Goal: Task Accomplishment & Management: Use online tool/utility

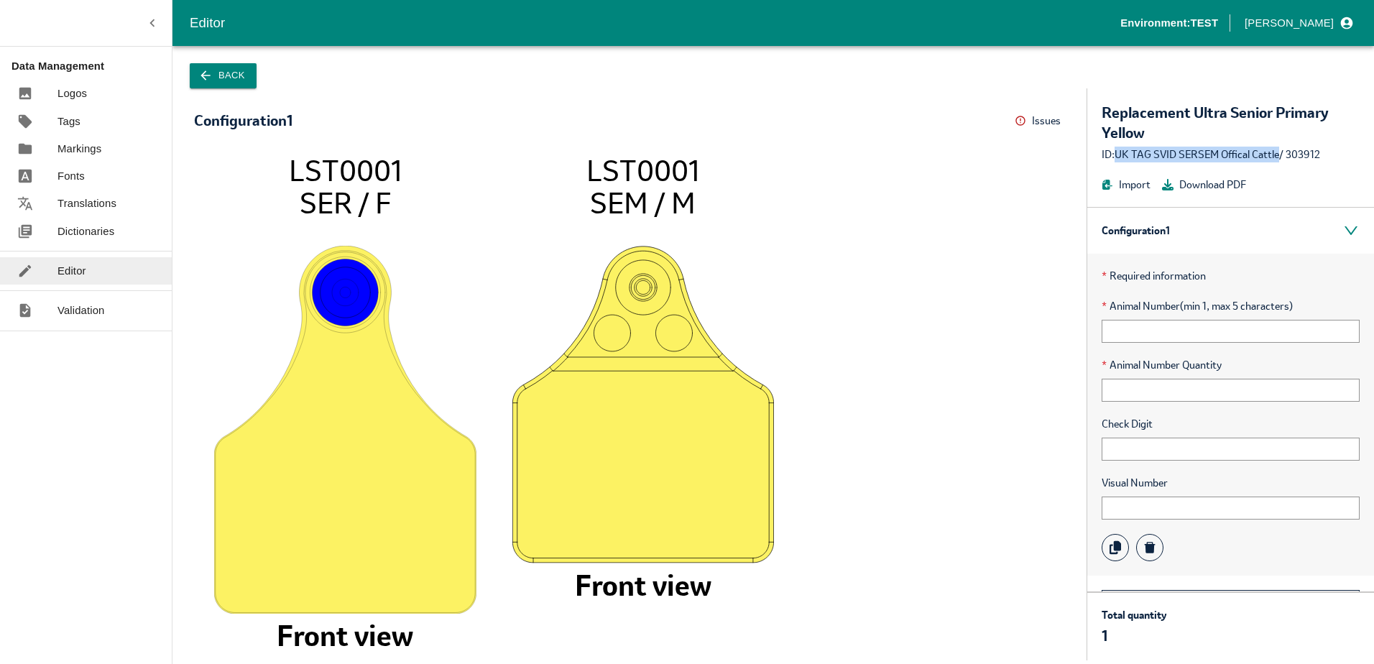
click at [91, 221] on link "Dictionaries" at bounding box center [86, 231] width 172 height 27
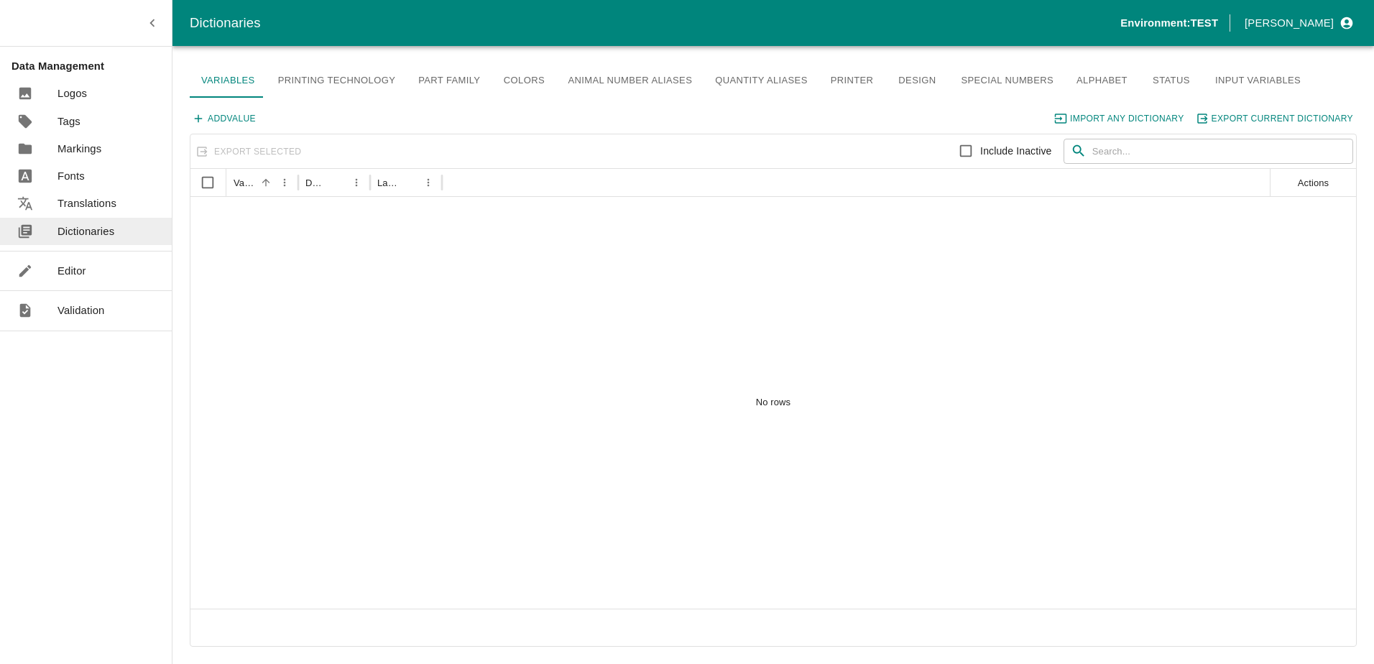
click at [79, 272] on p "Editor" at bounding box center [71, 271] width 29 height 16
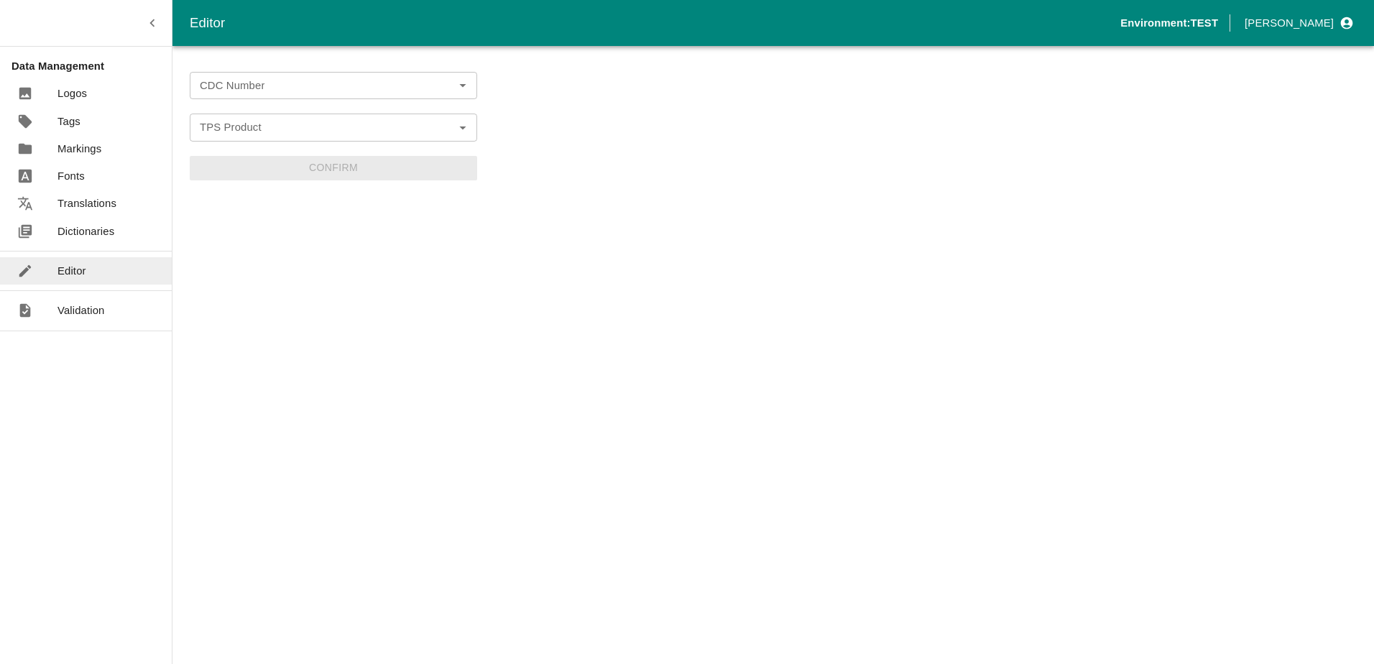
click at [231, 90] on input "CDC Number" at bounding box center [321, 85] width 255 height 19
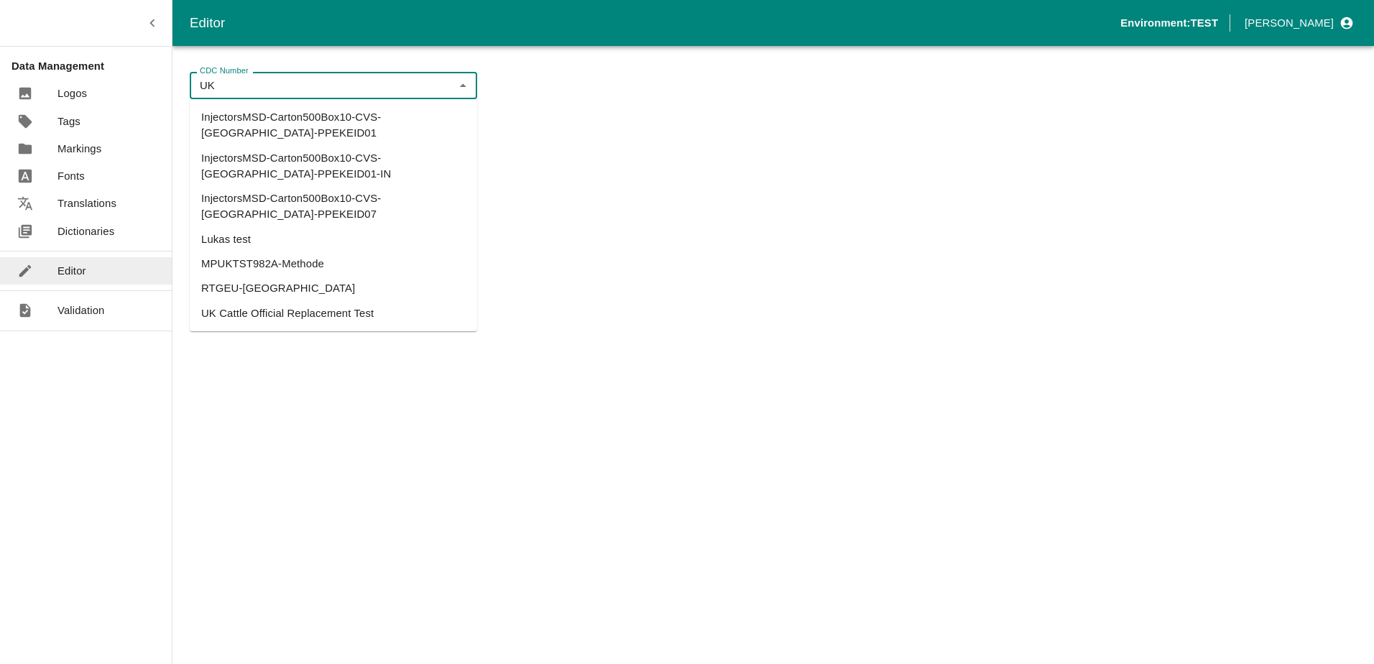
click at [259, 301] on li "UK Cattle Official Replacement Test" at bounding box center [333, 313] width 287 height 24
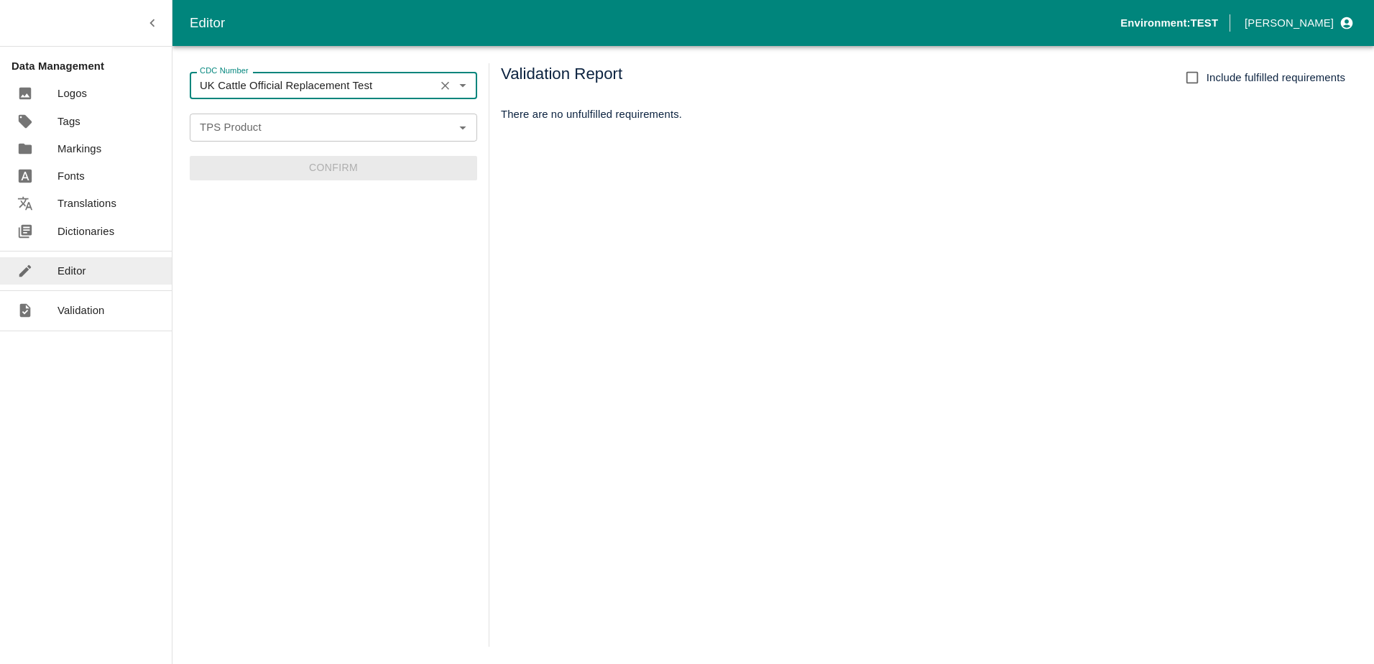
type input "UK Cattle Official Replacement Test"
click at [272, 123] on input "TPS Product" at bounding box center [321, 127] width 255 height 19
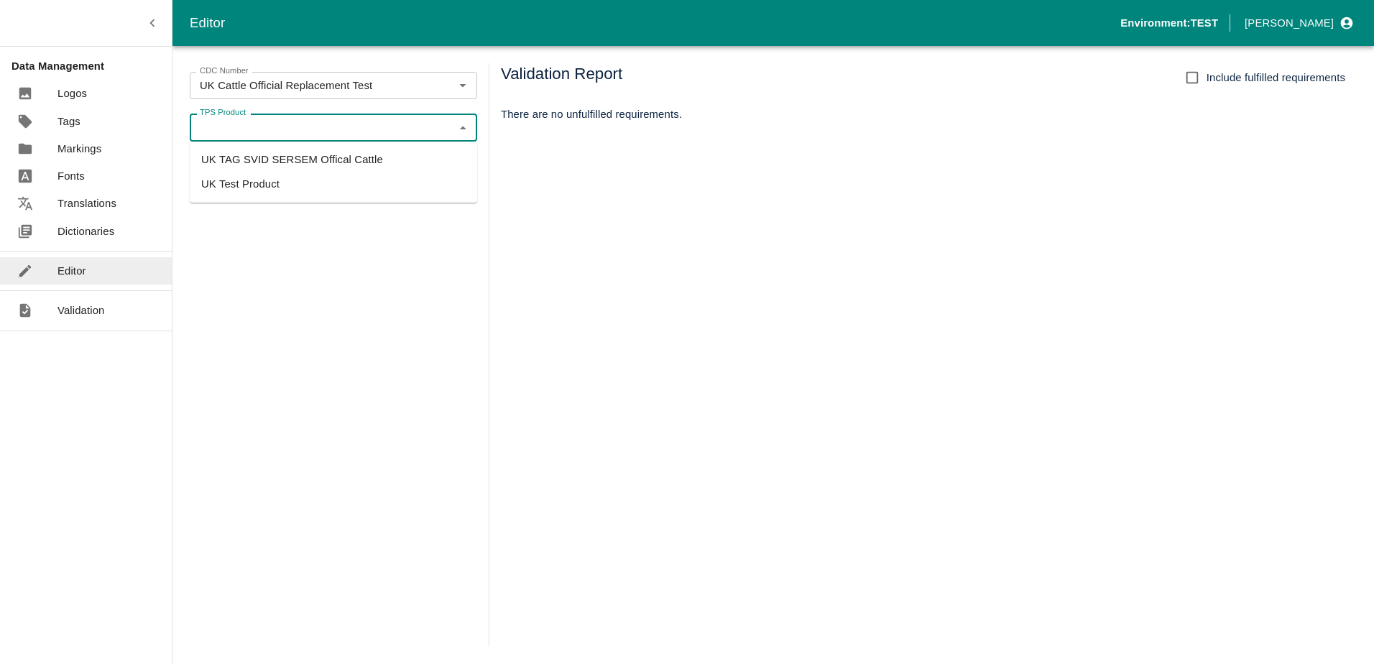
click at [280, 150] on li "UK TAG SVID SERSEM Offical Cattle" at bounding box center [333, 159] width 287 height 24
type input "UK TAG SVID SERSEM Offical Cattle"
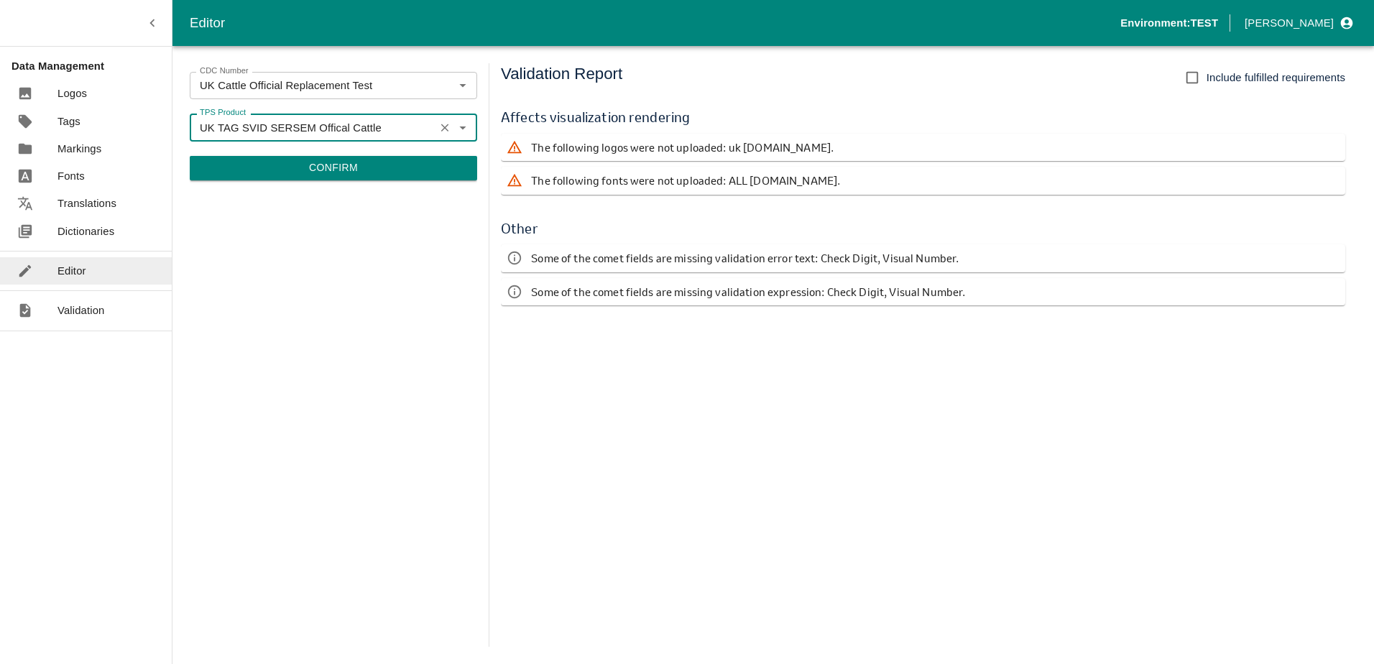
click at [365, 174] on button "Confirm" at bounding box center [333, 168] width 287 height 24
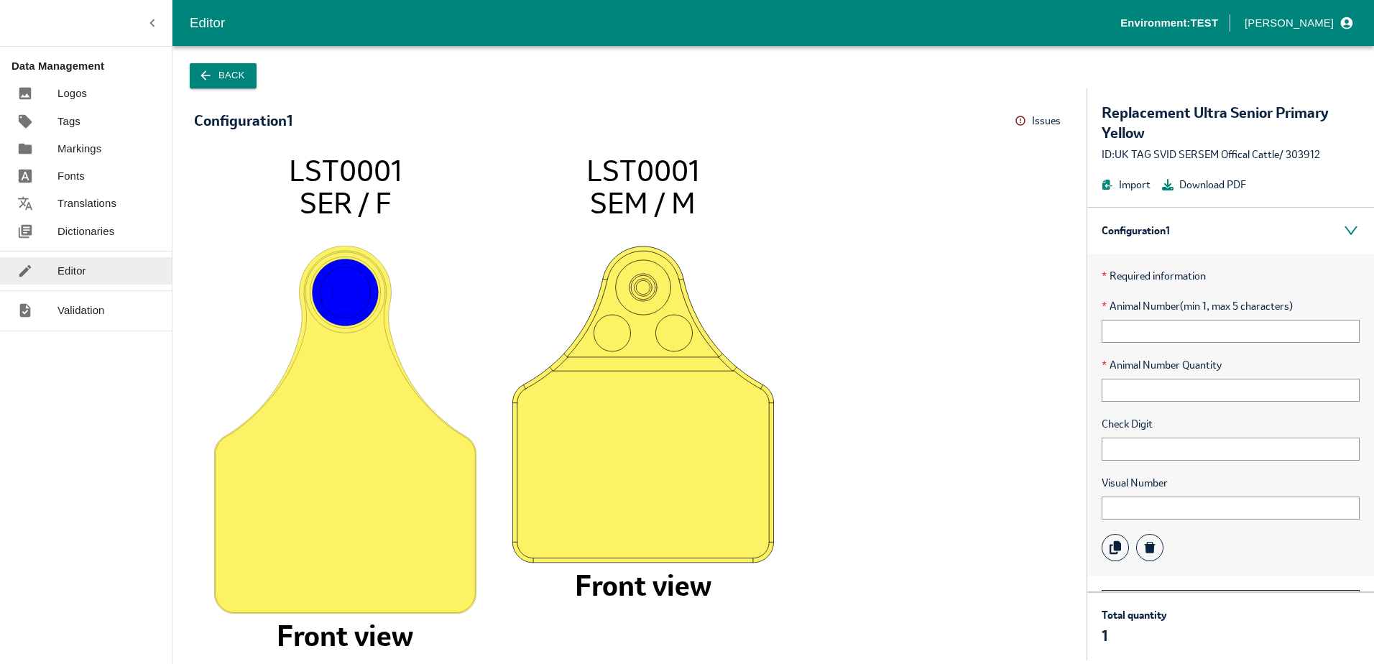
click at [1020, 120] on icon at bounding box center [1020, 120] width 11 height 11
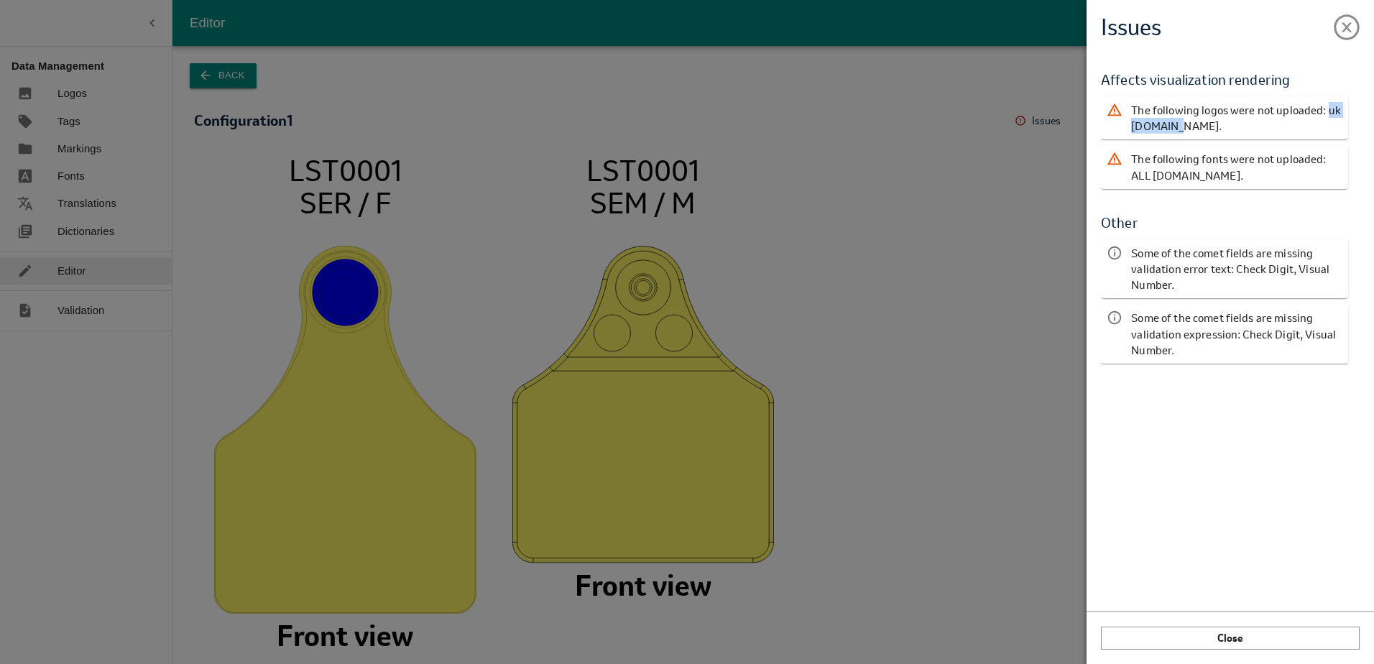
drag, startPoint x: 1326, startPoint y: 108, endPoint x: 1173, endPoint y: 129, distance: 155.1
click at [1173, 129] on p "The following logos were not uploaded: uk [DOMAIN_NAME]." at bounding box center [1236, 118] width 211 height 32
drag, startPoint x: 1173, startPoint y: 129, endPoint x: 1237, endPoint y: 157, distance: 70.8
click at [1237, 157] on p "The following fonts were not uploaded: ALL [DOMAIN_NAME]." at bounding box center [1236, 167] width 211 height 32
click at [63, 89] on div "Issues Validation Report Affects visualization rendering The following logos we…" at bounding box center [687, 332] width 1374 height 664
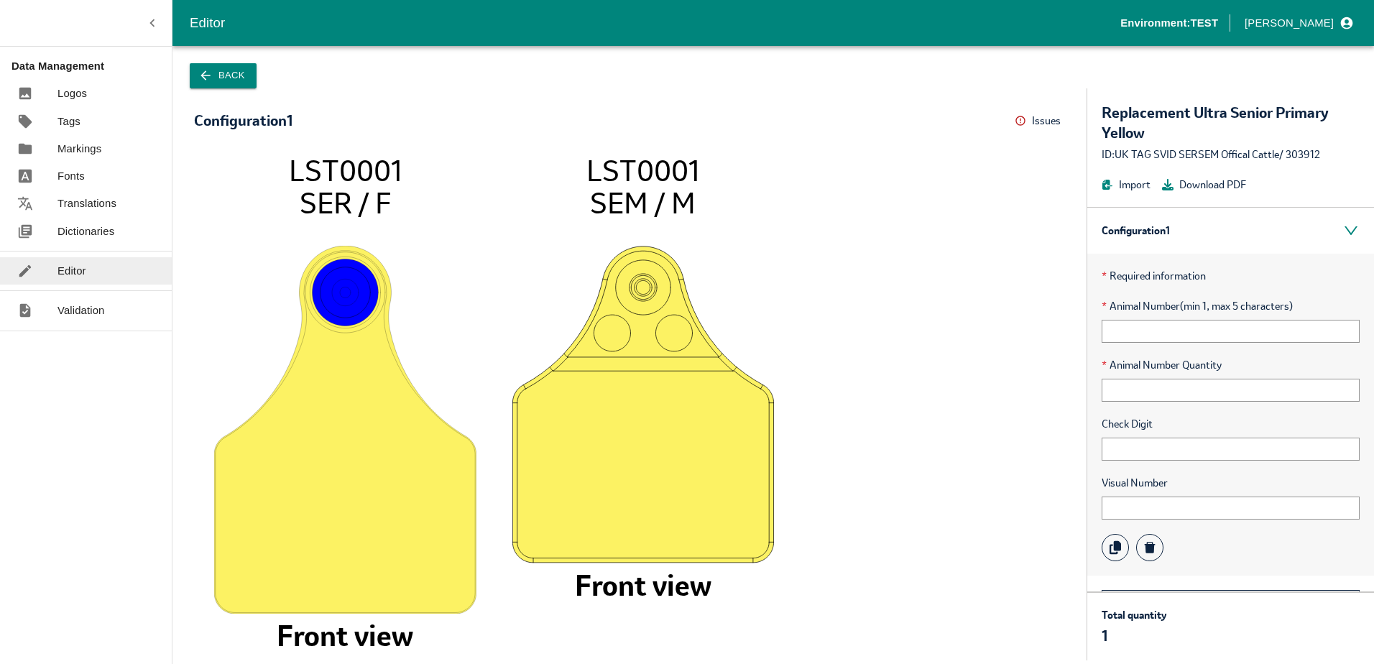
click at [83, 98] on p "Logos" at bounding box center [71, 94] width 29 height 16
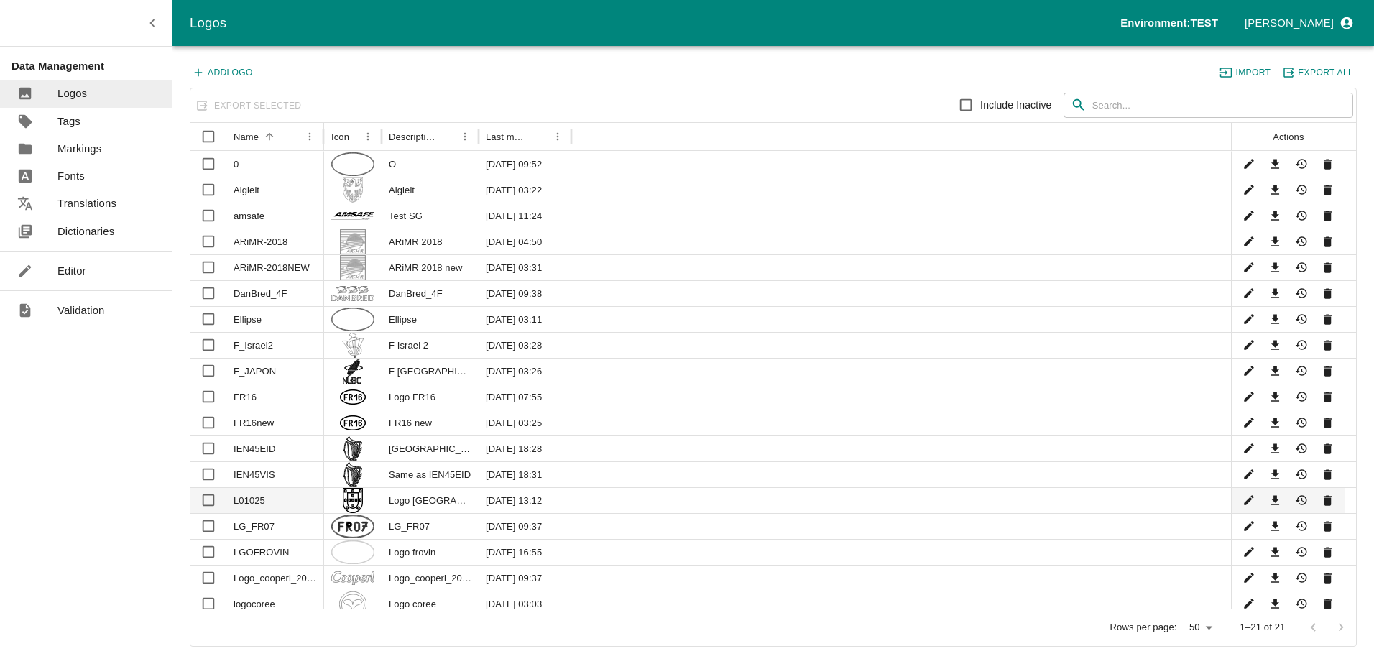
scroll to position [80, 0]
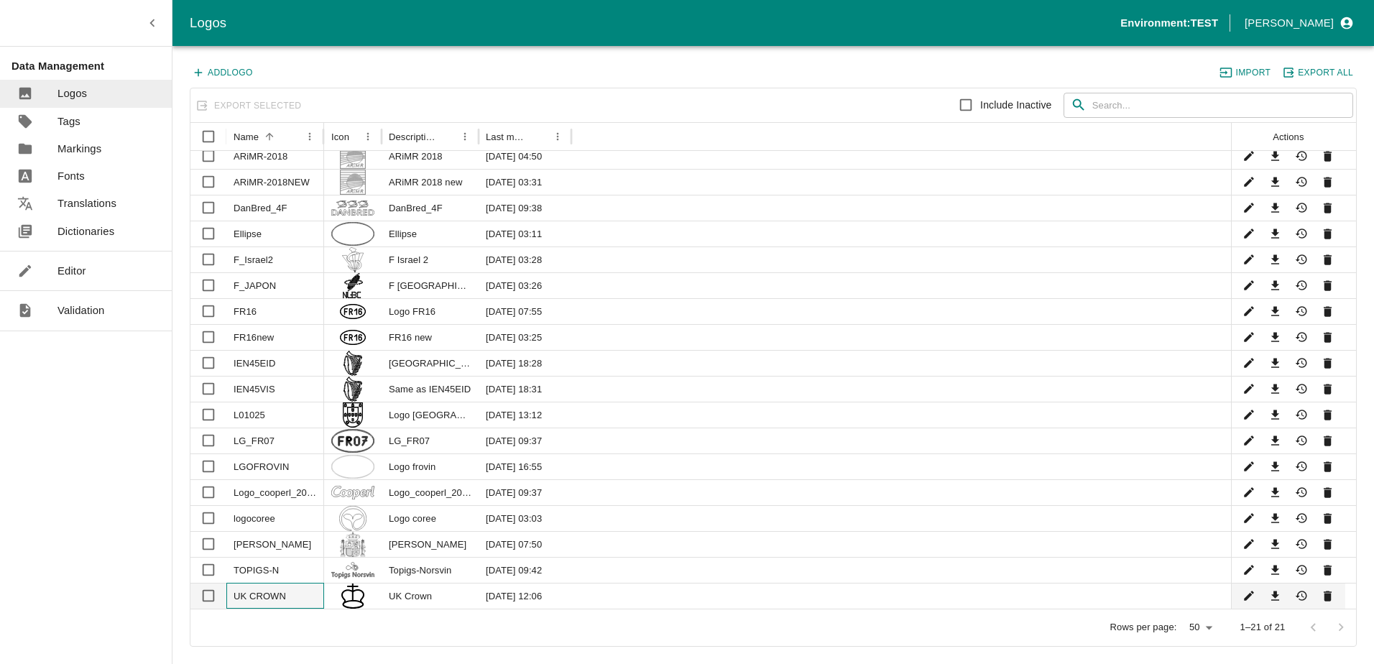
click at [251, 590] on div "UK CROWN" at bounding box center [275, 596] width 98 height 26
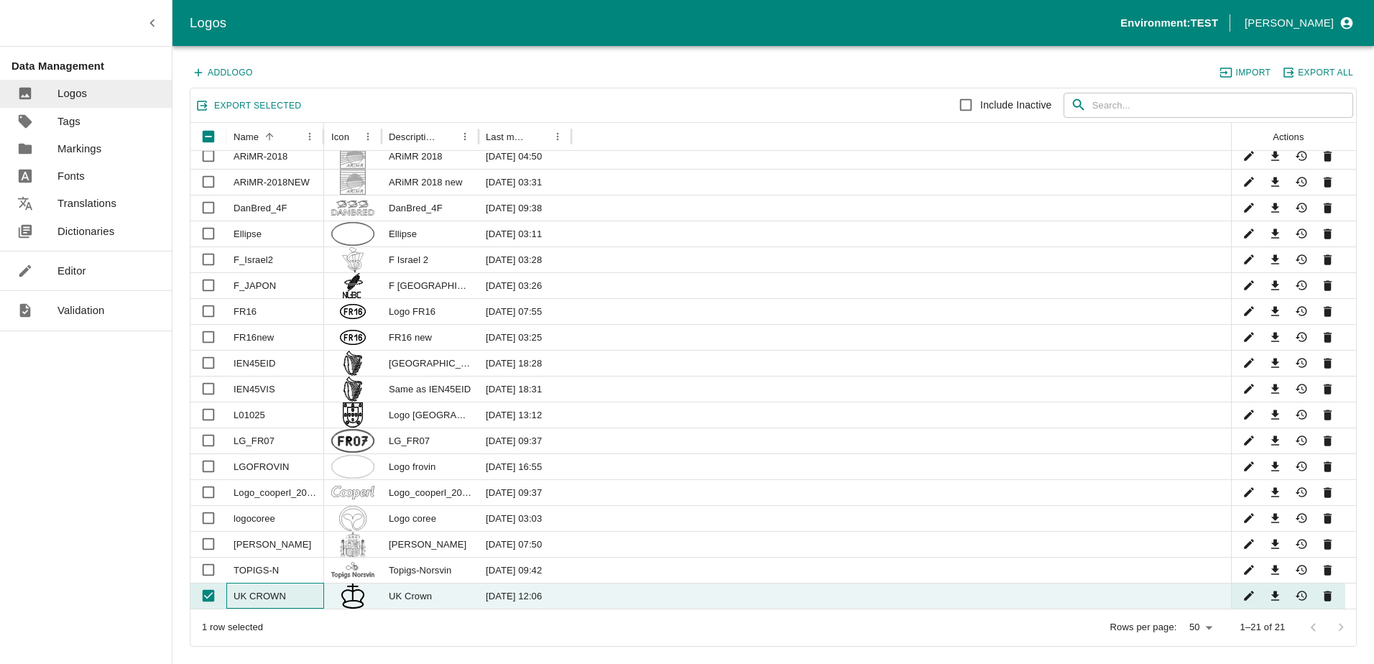
click at [251, 590] on div "UK CROWN" at bounding box center [275, 596] width 98 height 26
checkbox input "false"
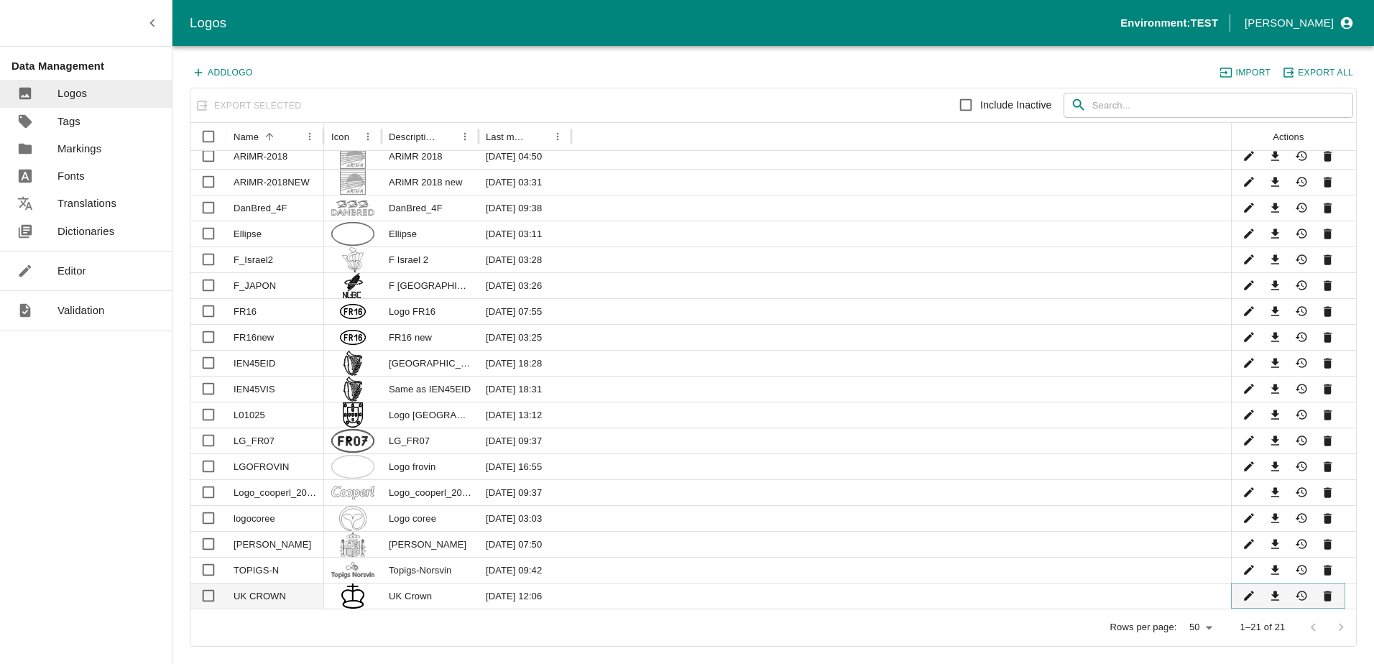
click at [1254, 596] on icon "Edit" at bounding box center [1249, 596] width 14 height 14
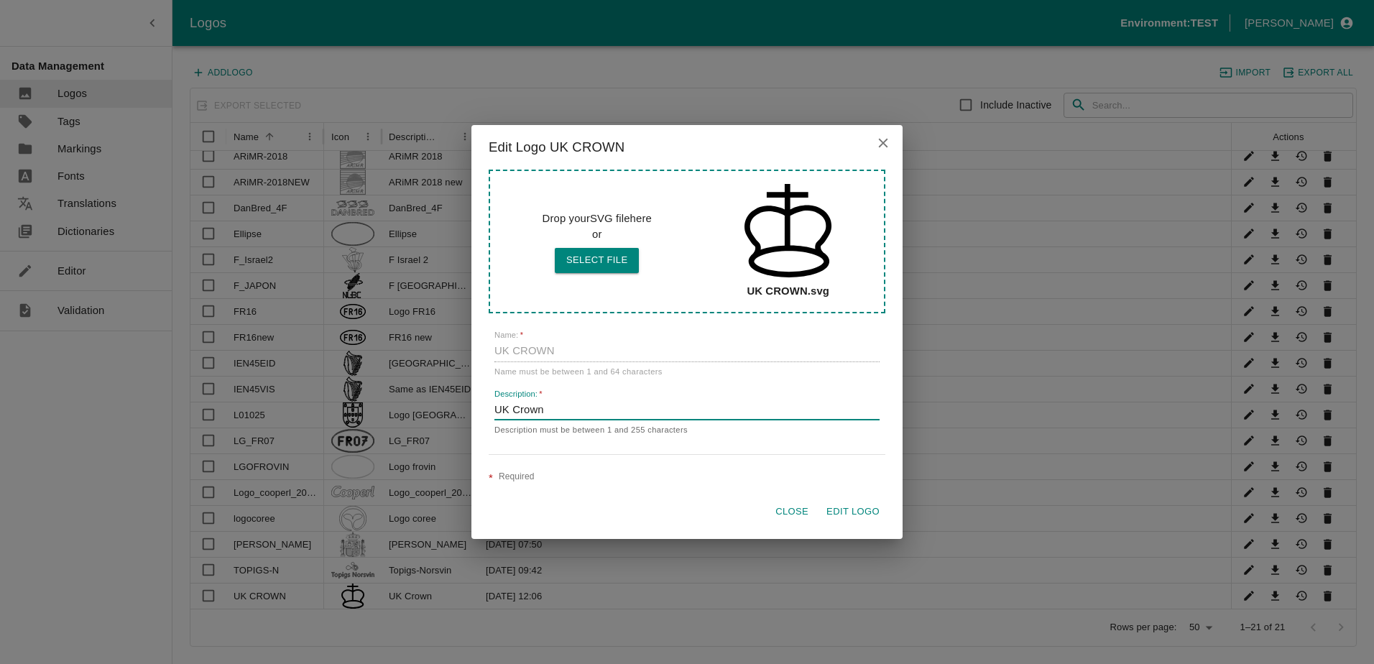
click at [558, 408] on input "UK Crown" at bounding box center [686, 410] width 385 height 19
click at [588, 399] on div "Description:   * UK Crown Description must be between 1 and 255 characters" at bounding box center [686, 412] width 385 height 47
click at [849, 510] on button "Edit Logo" at bounding box center [853, 511] width 65 height 25
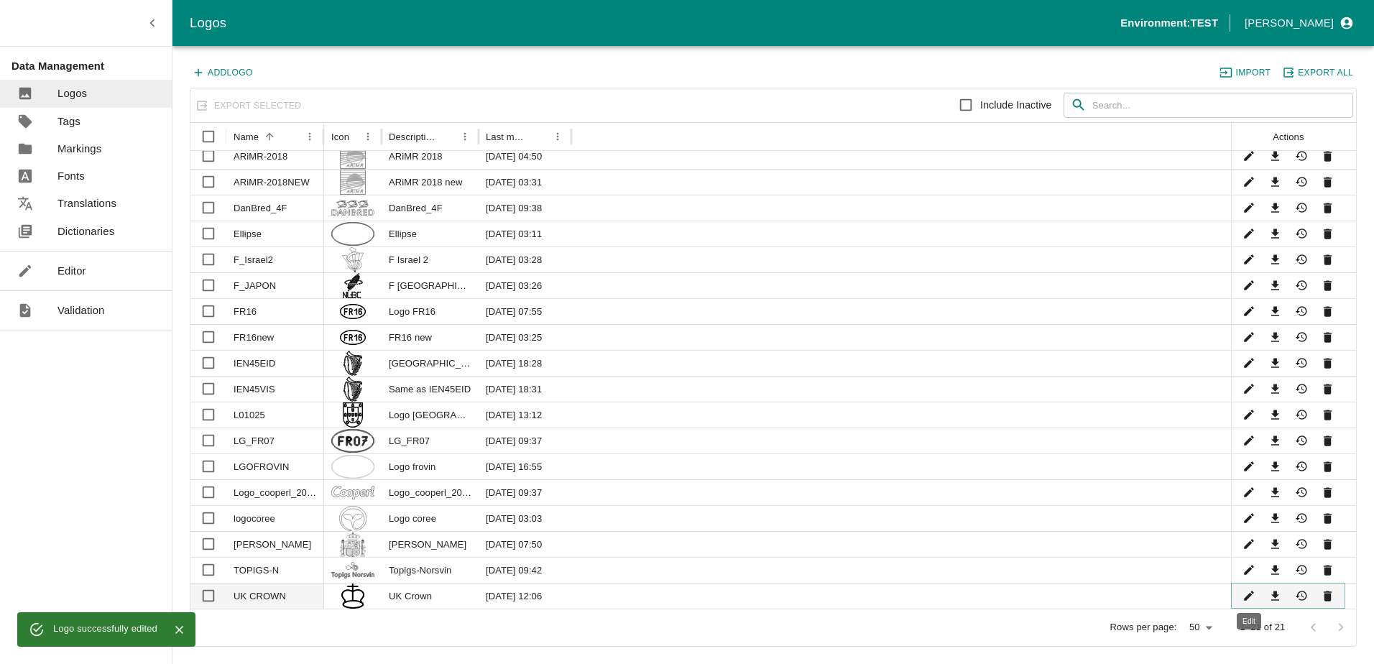
click at [1254, 595] on icon "Edit" at bounding box center [1249, 596] width 14 height 14
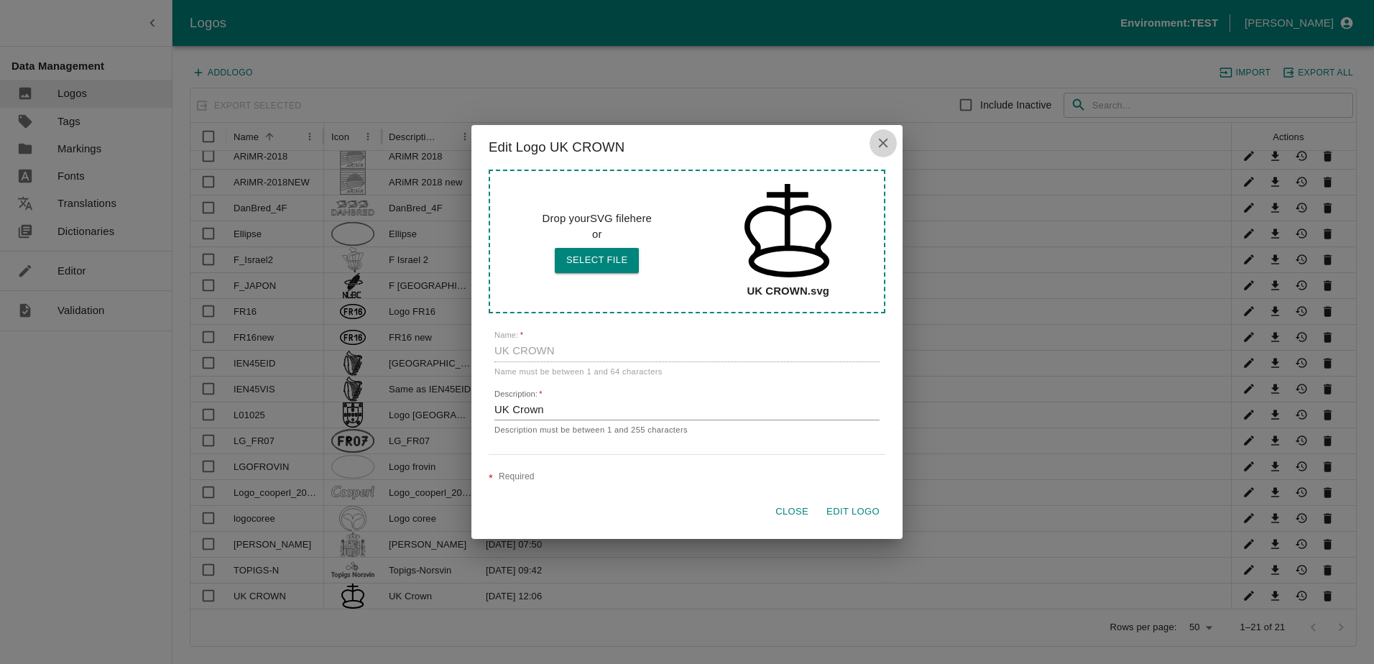
click at [891, 143] on button "close" at bounding box center [882, 142] width 27 height 27
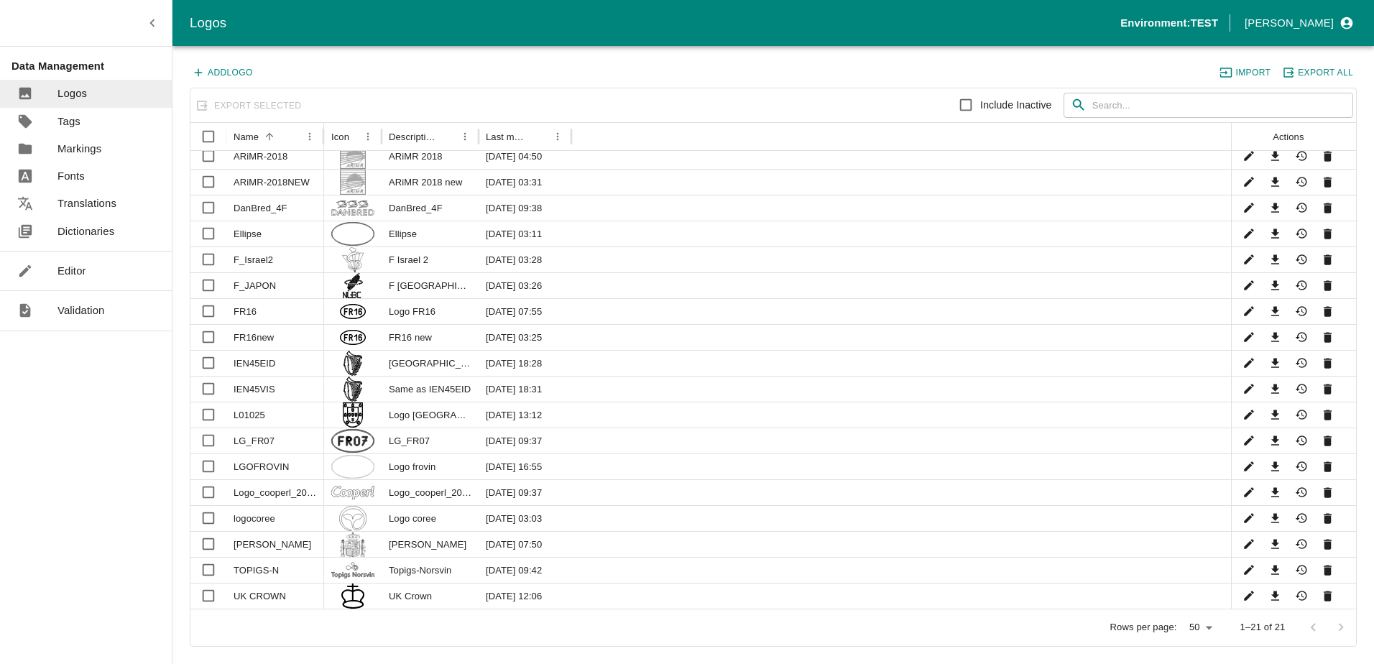
click at [65, 172] on p "Fonts" at bounding box center [70, 176] width 27 height 16
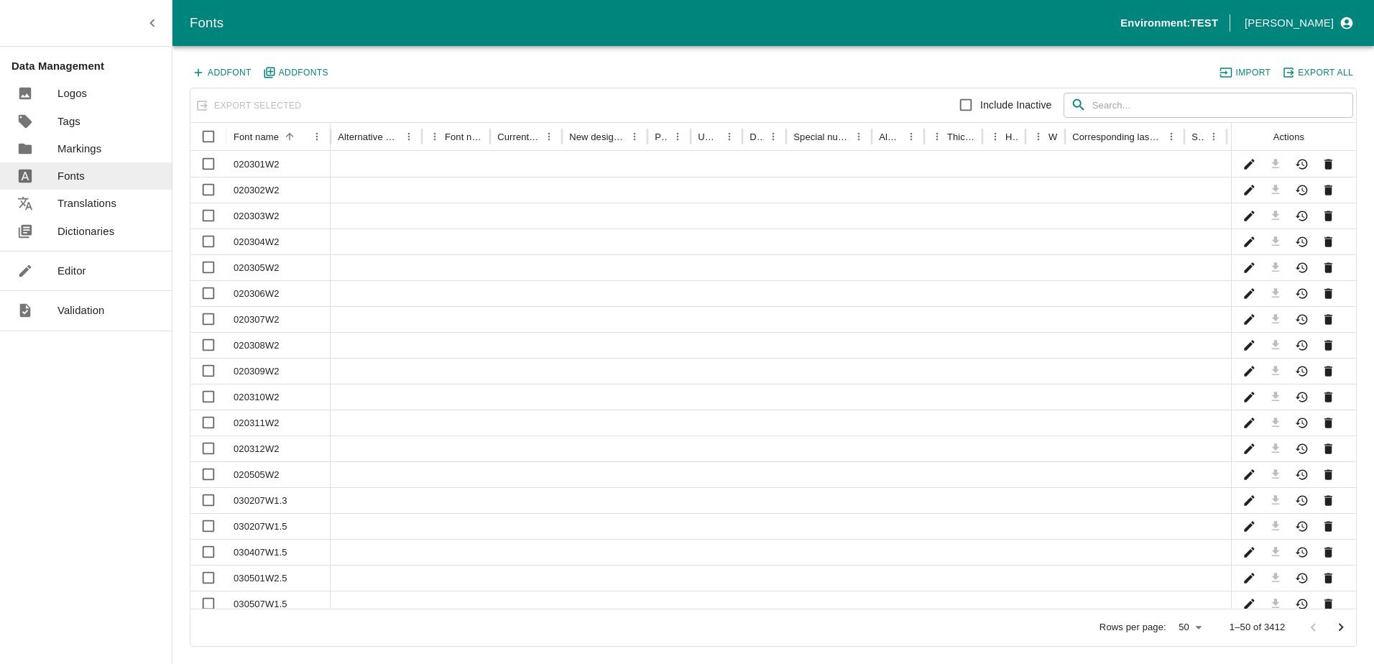
click at [1104, 108] on input "text" at bounding box center [1222, 106] width 261 height 26
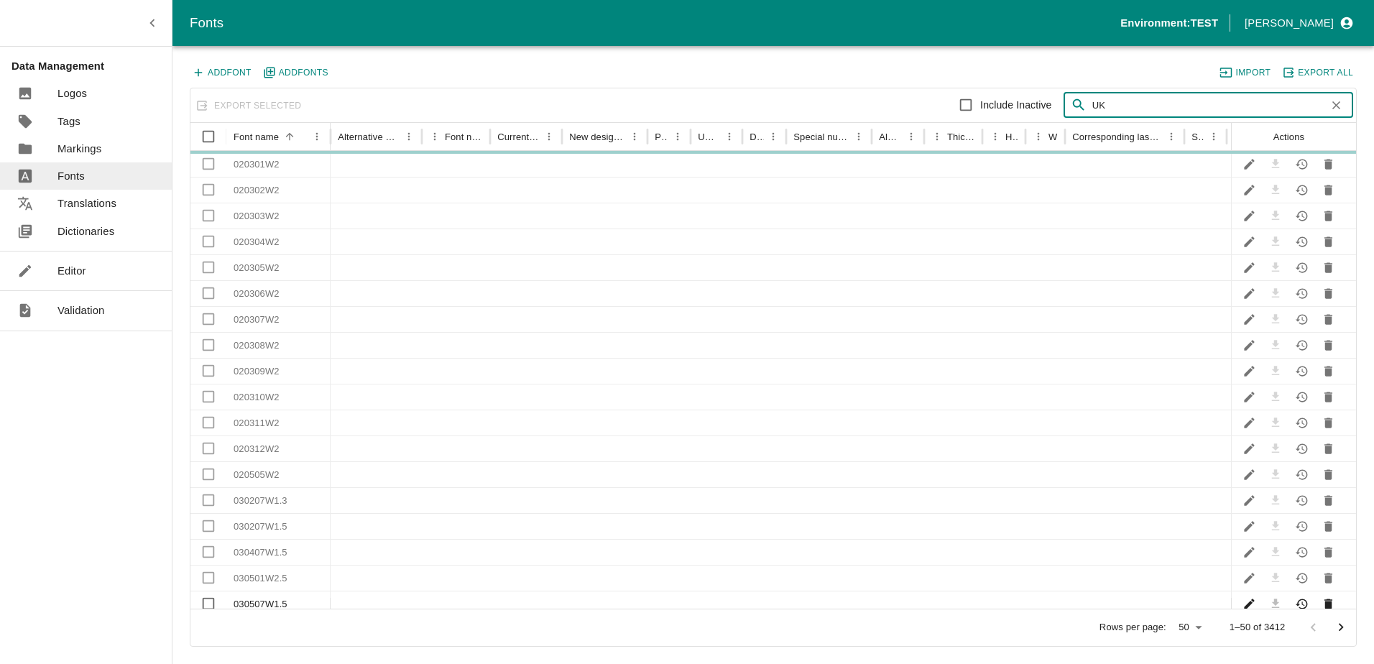
type input "UK"
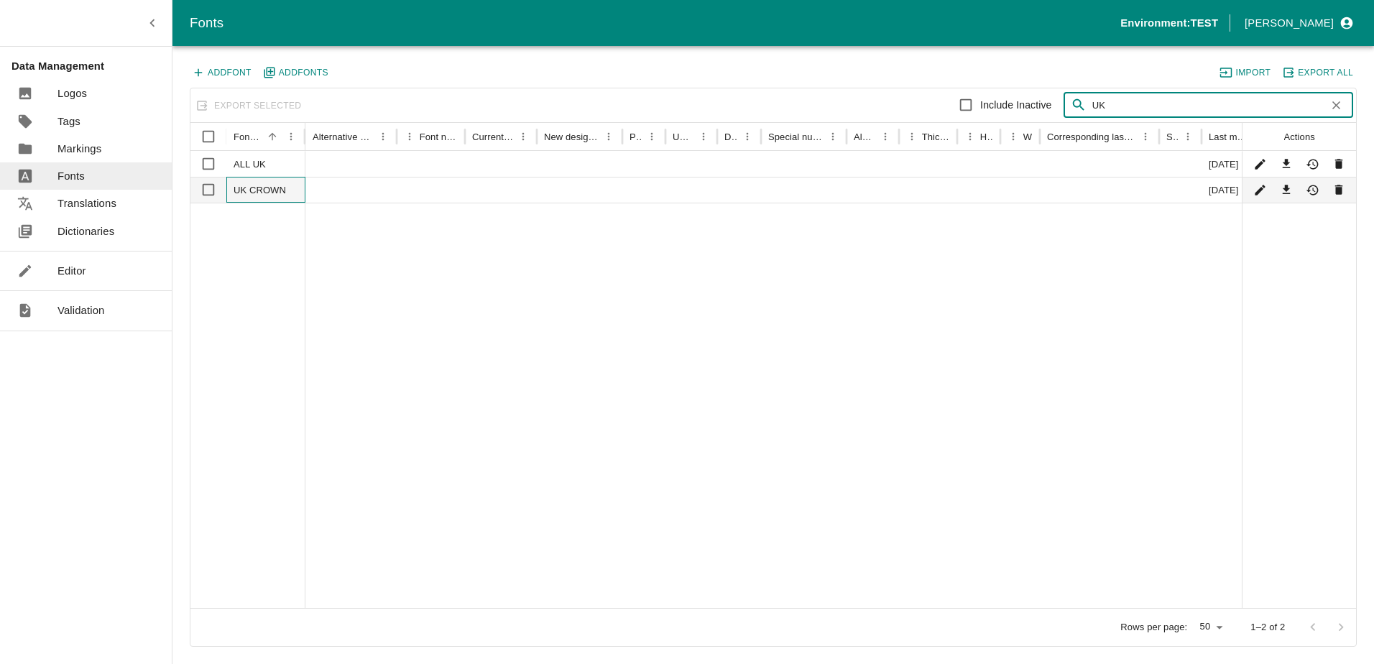
click at [257, 188] on div "UK CROWN" at bounding box center [265, 190] width 79 height 26
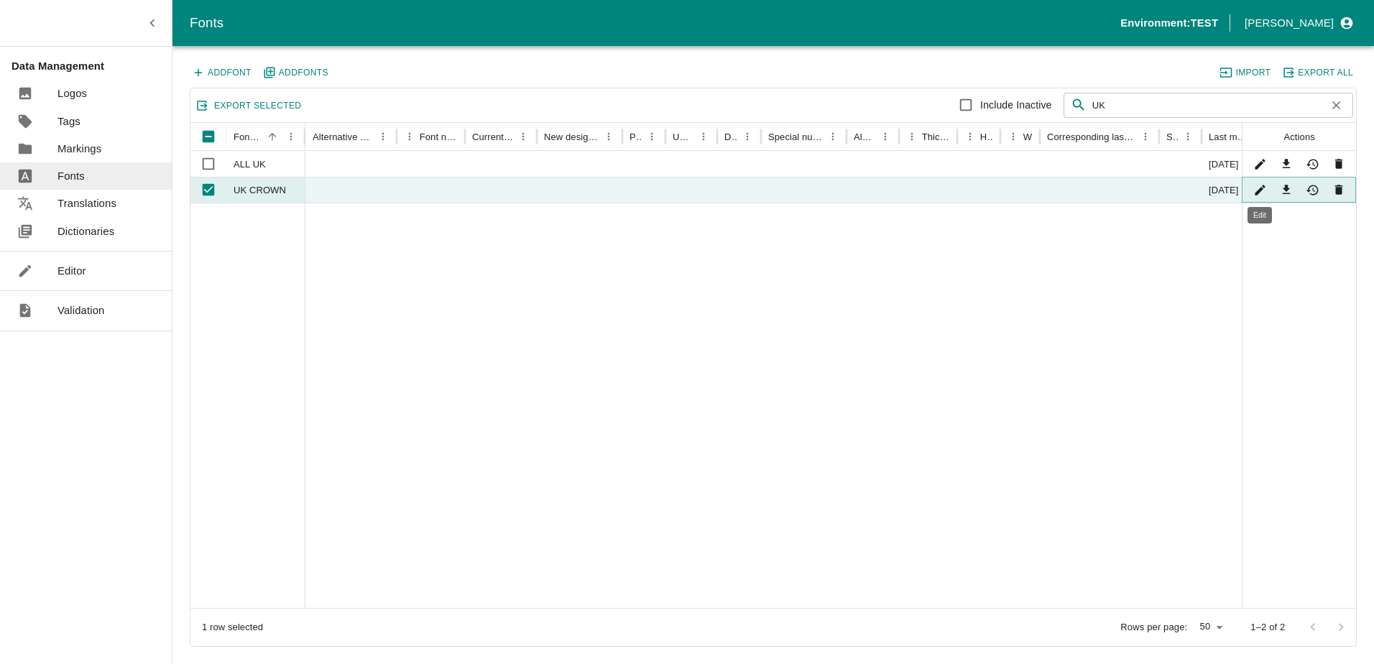
click at [1257, 188] on icon "Edit" at bounding box center [1260, 190] width 14 height 14
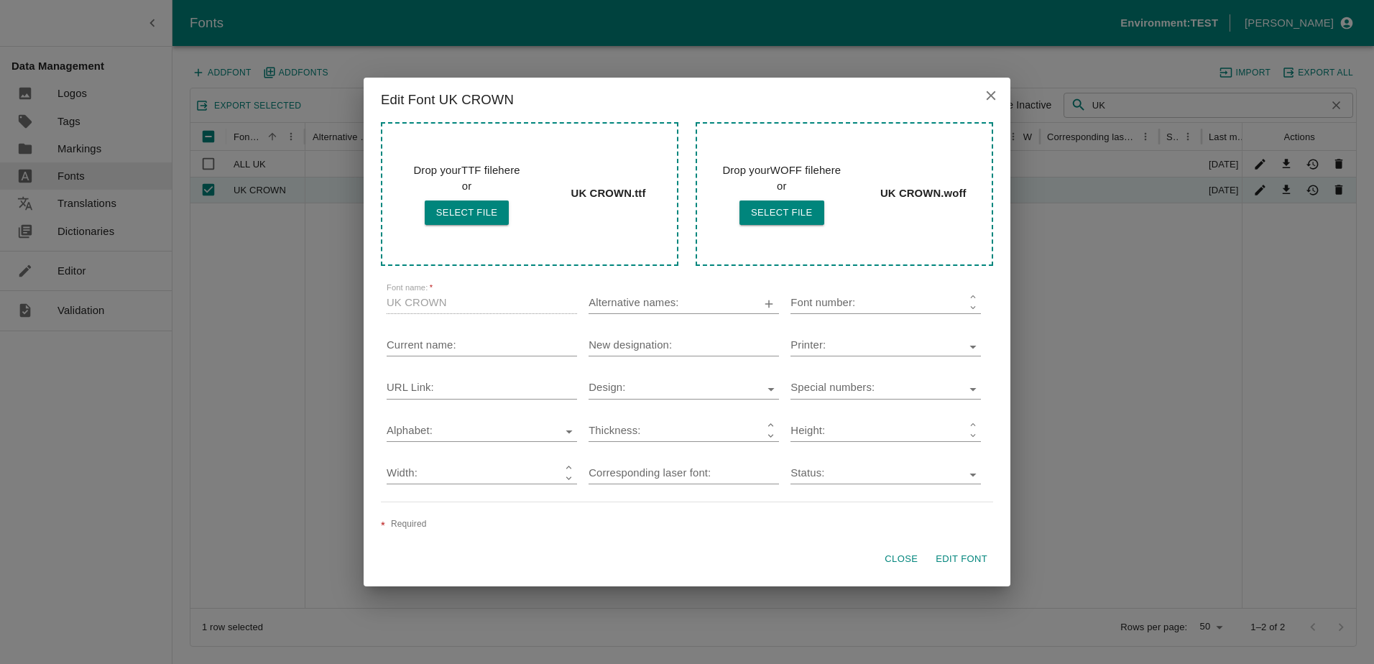
click at [989, 93] on icon "close" at bounding box center [990, 95] width 9 height 9
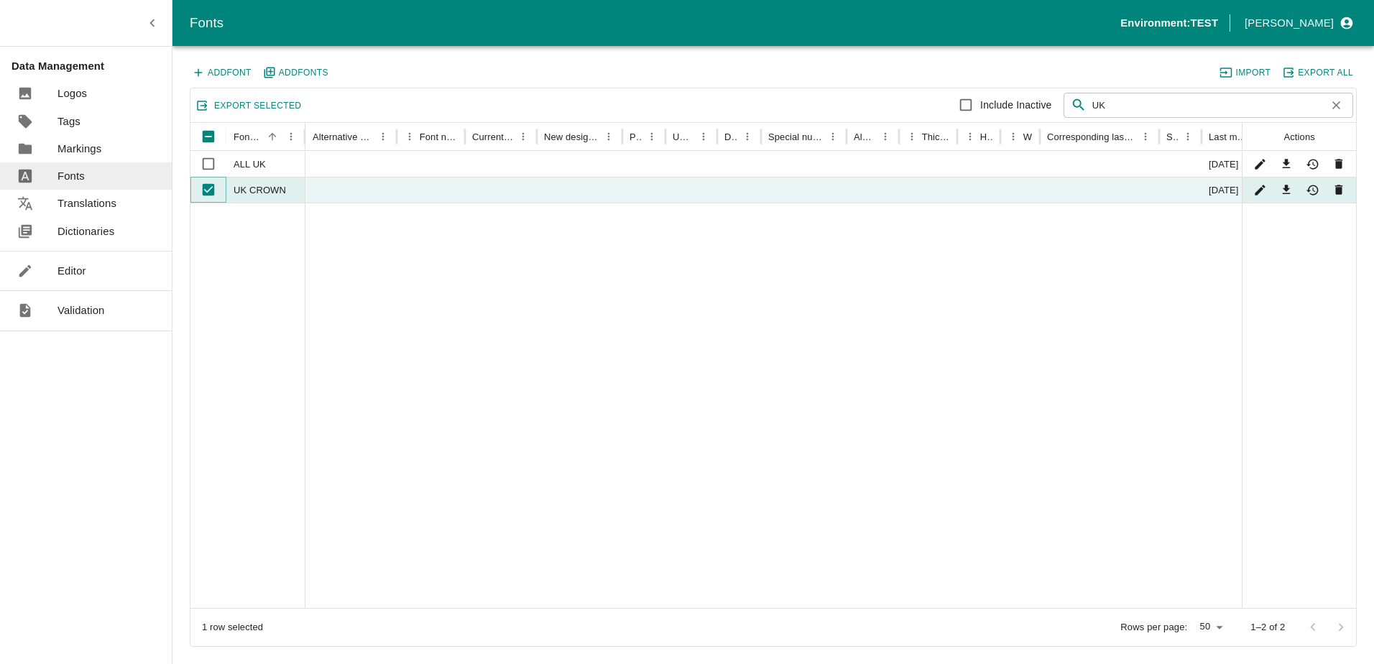
click at [203, 195] on input "Unselect row" at bounding box center [208, 189] width 29 height 29
checkbox input "false"
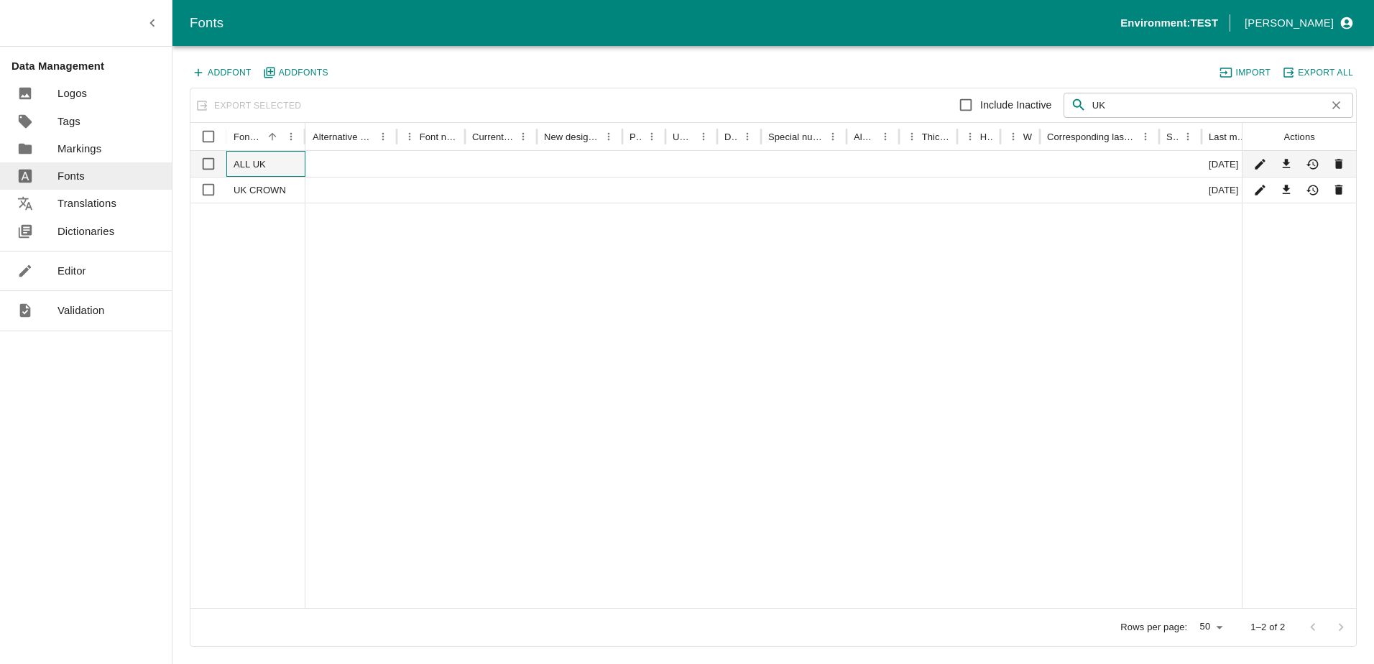
click at [241, 170] on div "ALL UK" at bounding box center [265, 164] width 79 height 26
checkbox input "true"
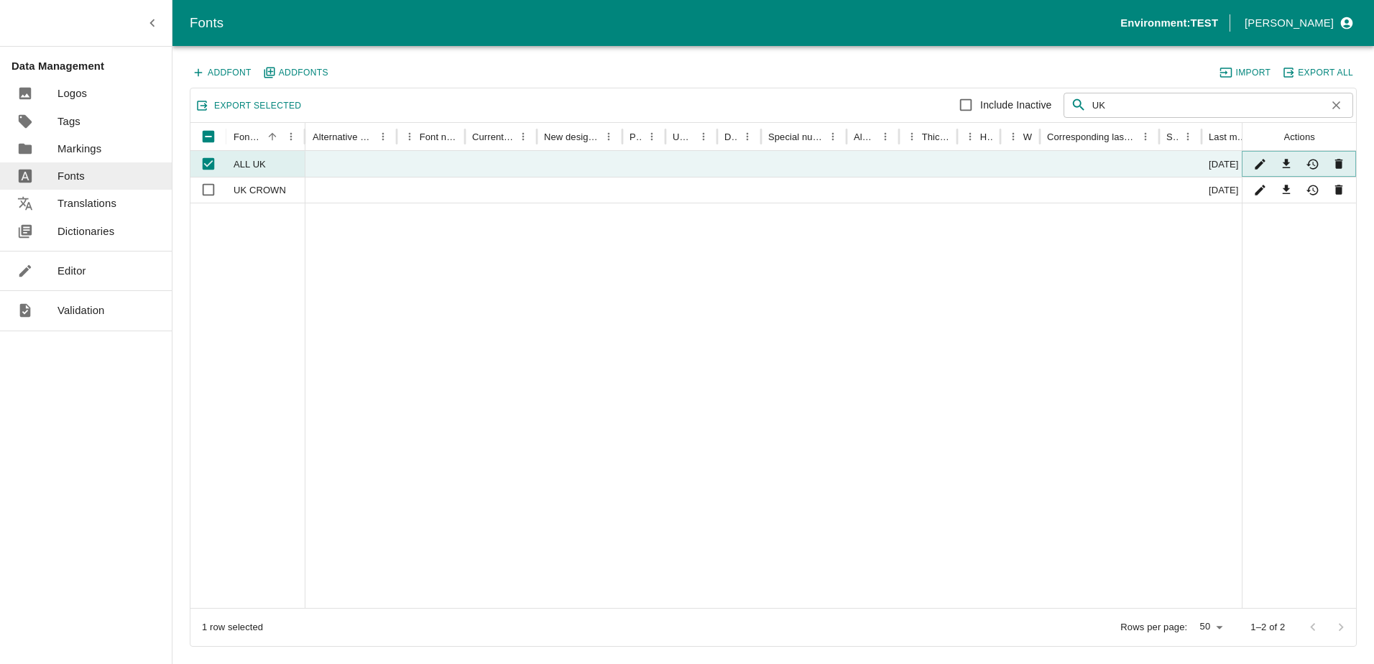
click at [1263, 160] on icon "Edit" at bounding box center [1259, 165] width 10 height 10
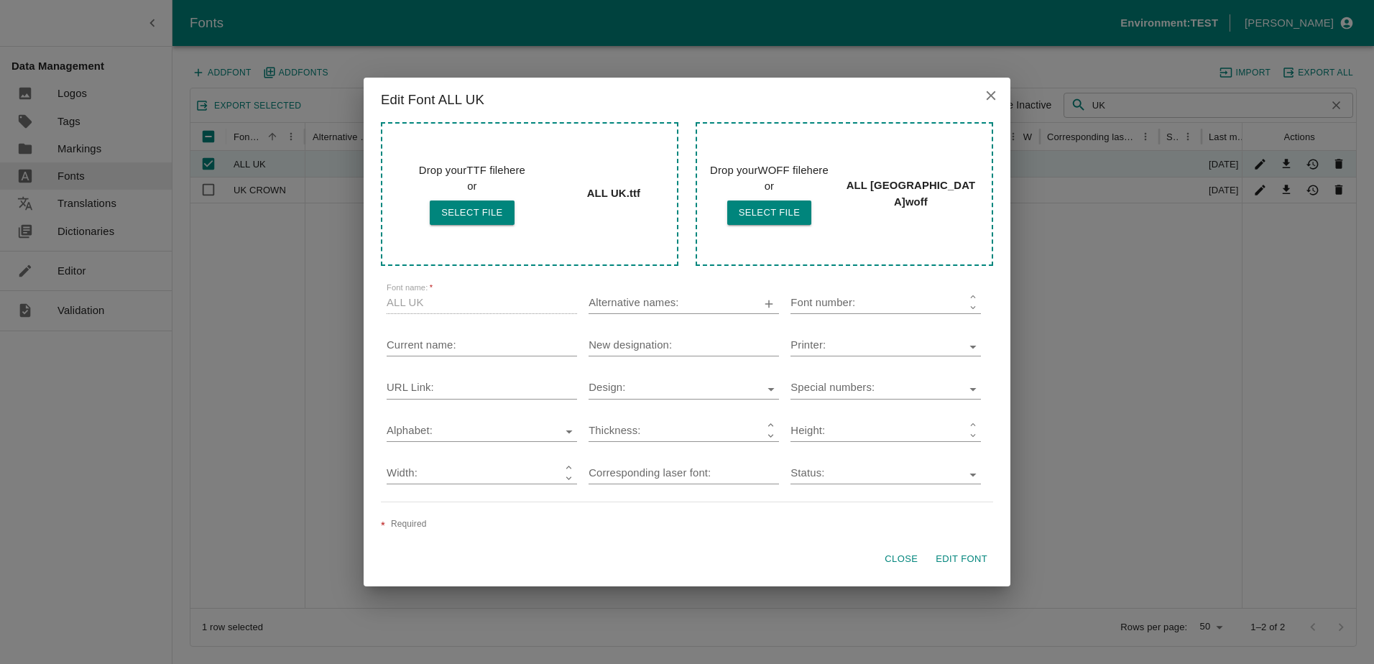
click at [991, 95] on icon "close" at bounding box center [990, 95] width 9 height 9
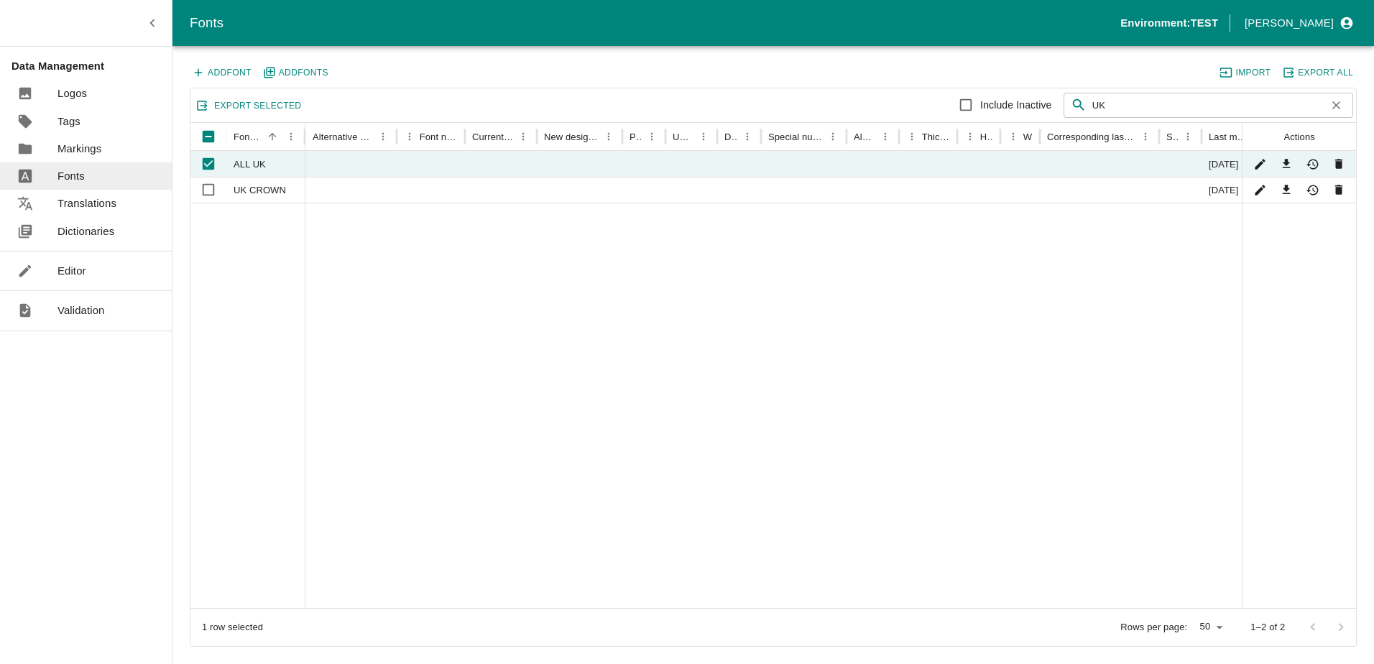
click at [75, 260] on link "Editor" at bounding box center [86, 270] width 172 height 27
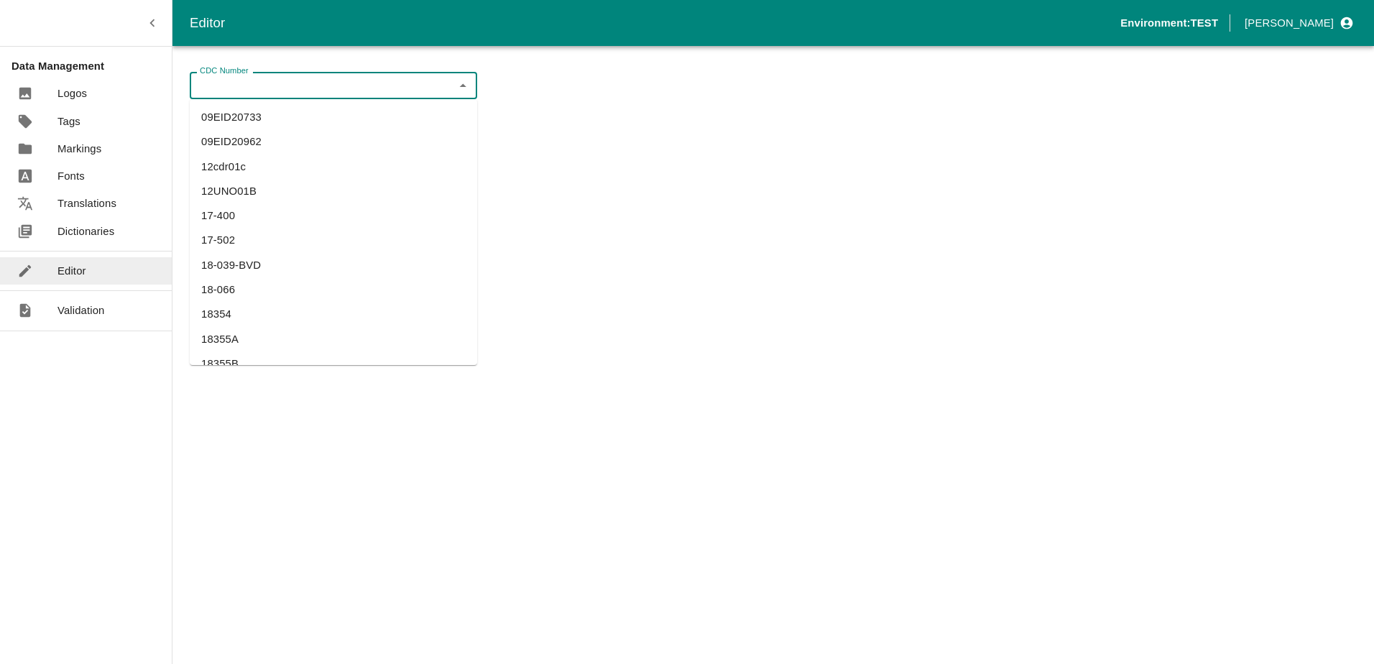
click at [315, 91] on input "CDC Number" at bounding box center [321, 85] width 255 height 19
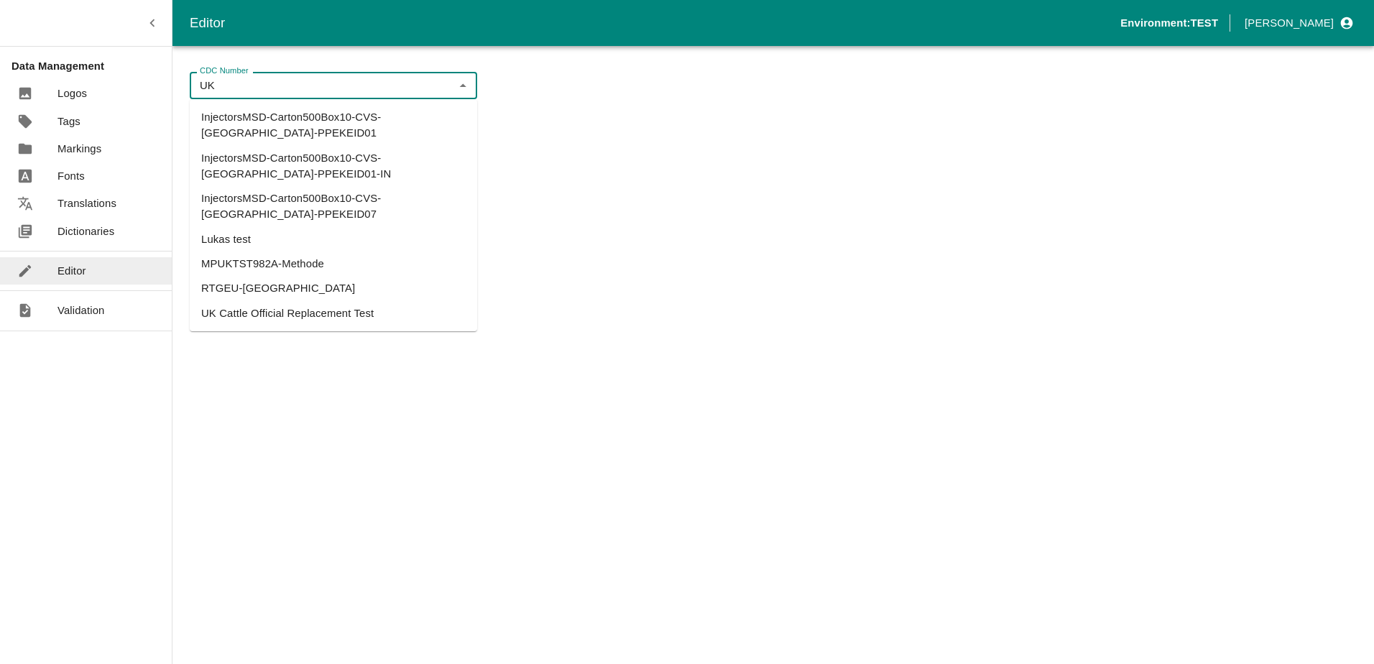
click at [270, 301] on li "UK Cattle Official Replacement Test" at bounding box center [333, 313] width 287 height 24
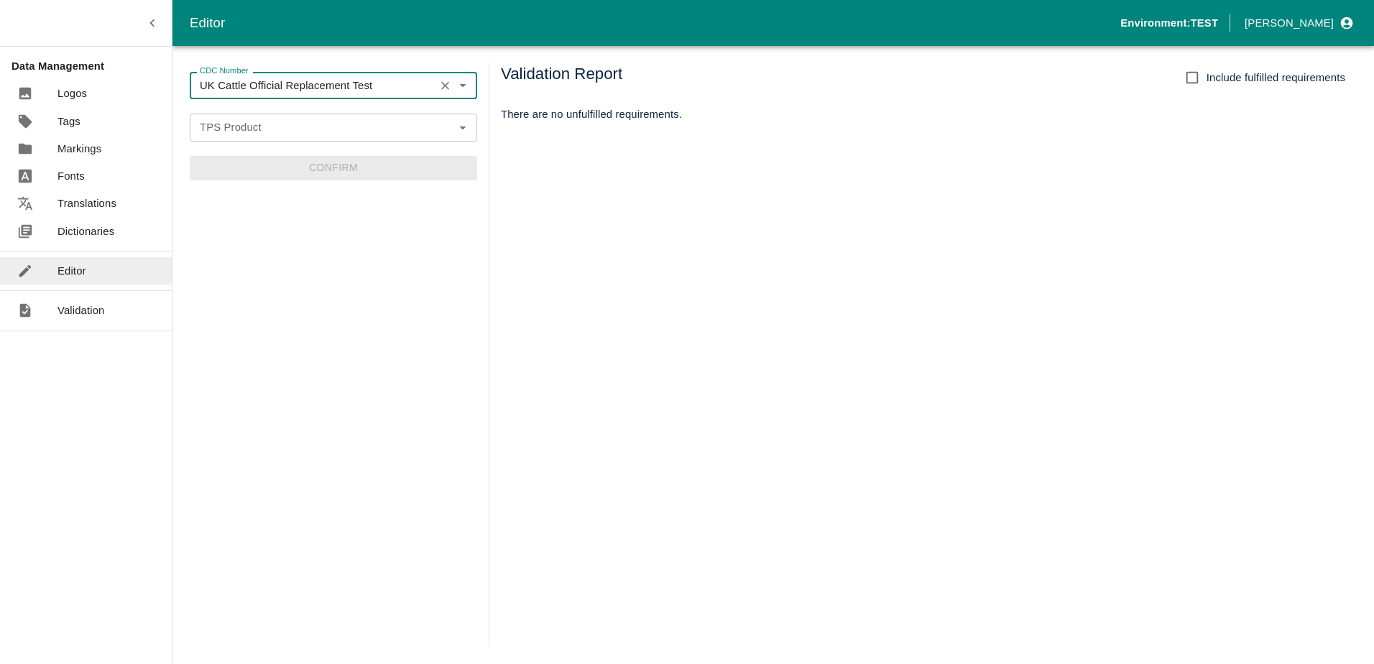
type input "UK Cattle Official Replacement Test"
click at [263, 135] on input "TPS Product" at bounding box center [321, 127] width 255 height 19
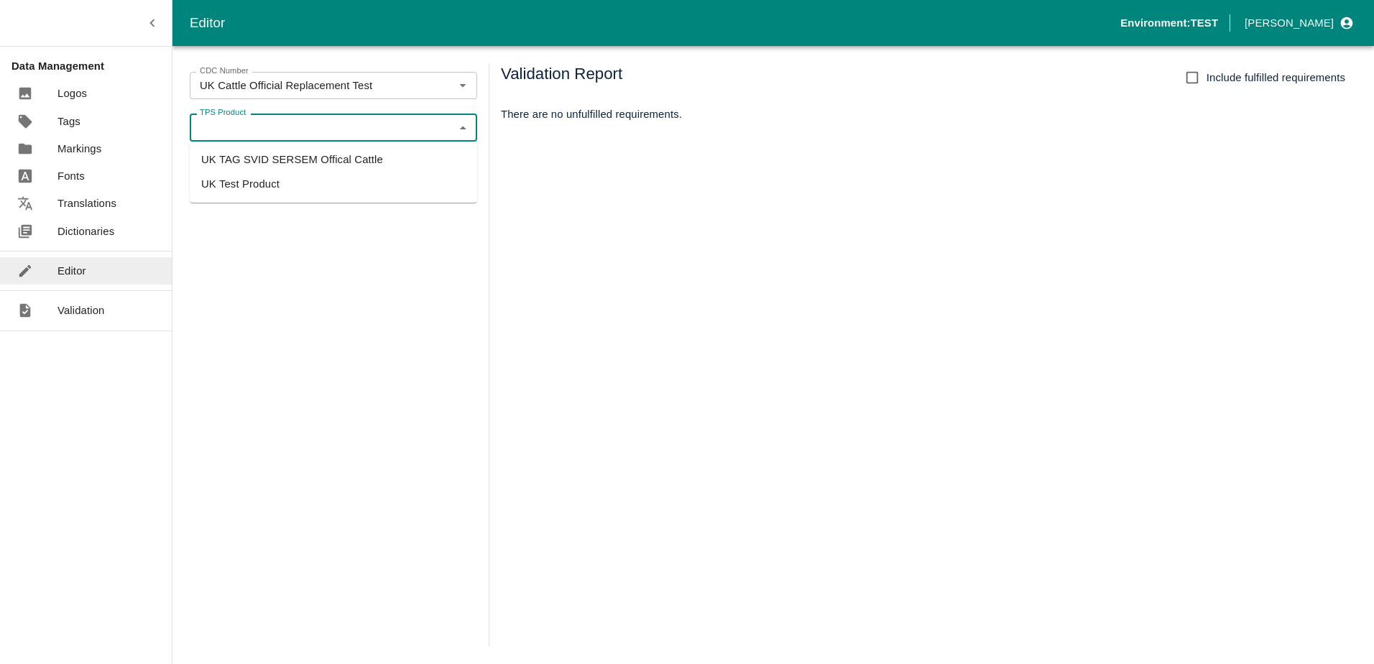
click at [274, 160] on li "UK TAG SVID SERSEM Offical Cattle" at bounding box center [333, 159] width 287 height 24
type input "UK TAG SVID SERSEM Offical Cattle"
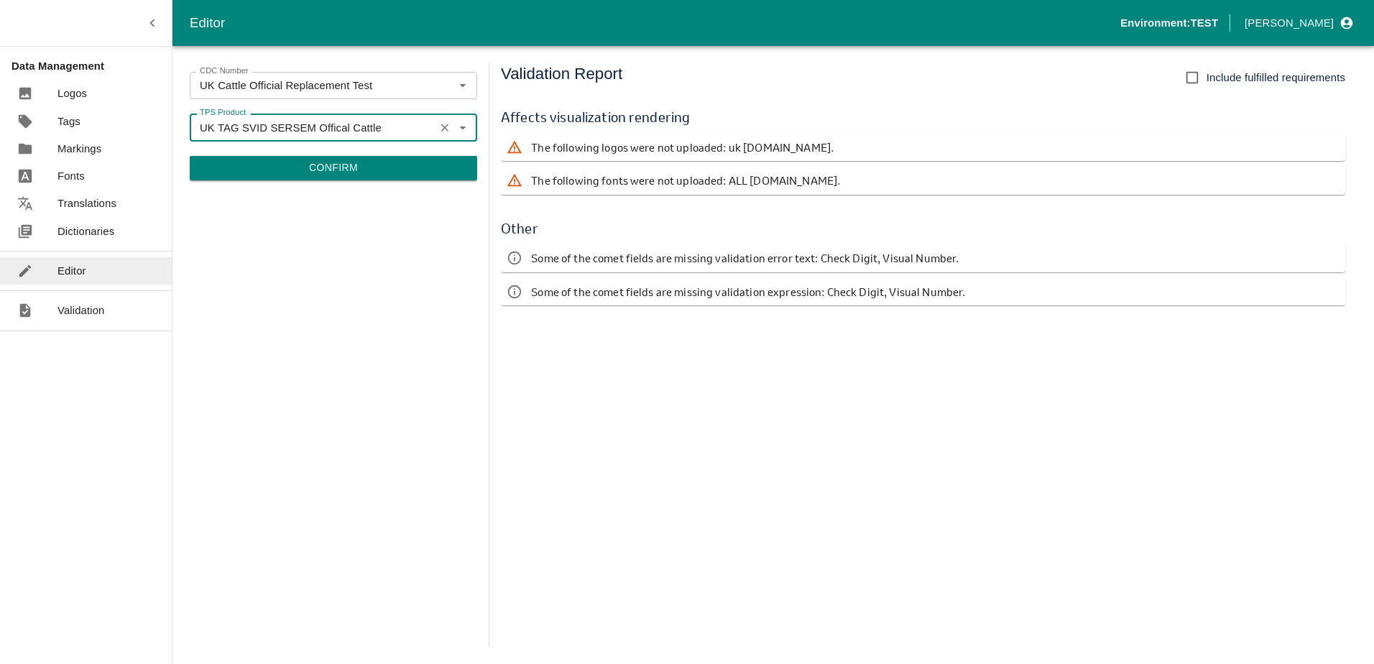
click at [350, 164] on button "Confirm" at bounding box center [333, 168] width 287 height 24
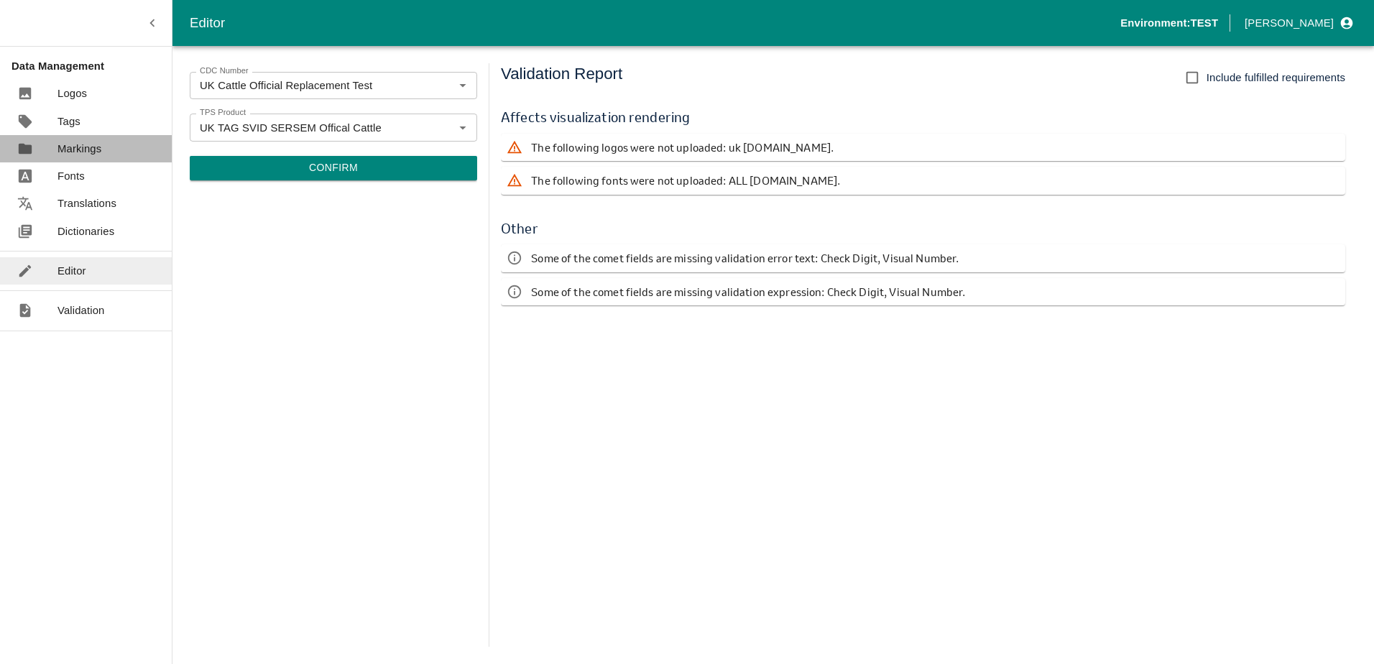
click at [72, 152] on p "Markings" at bounding box center [79, 149] width 44 height 16
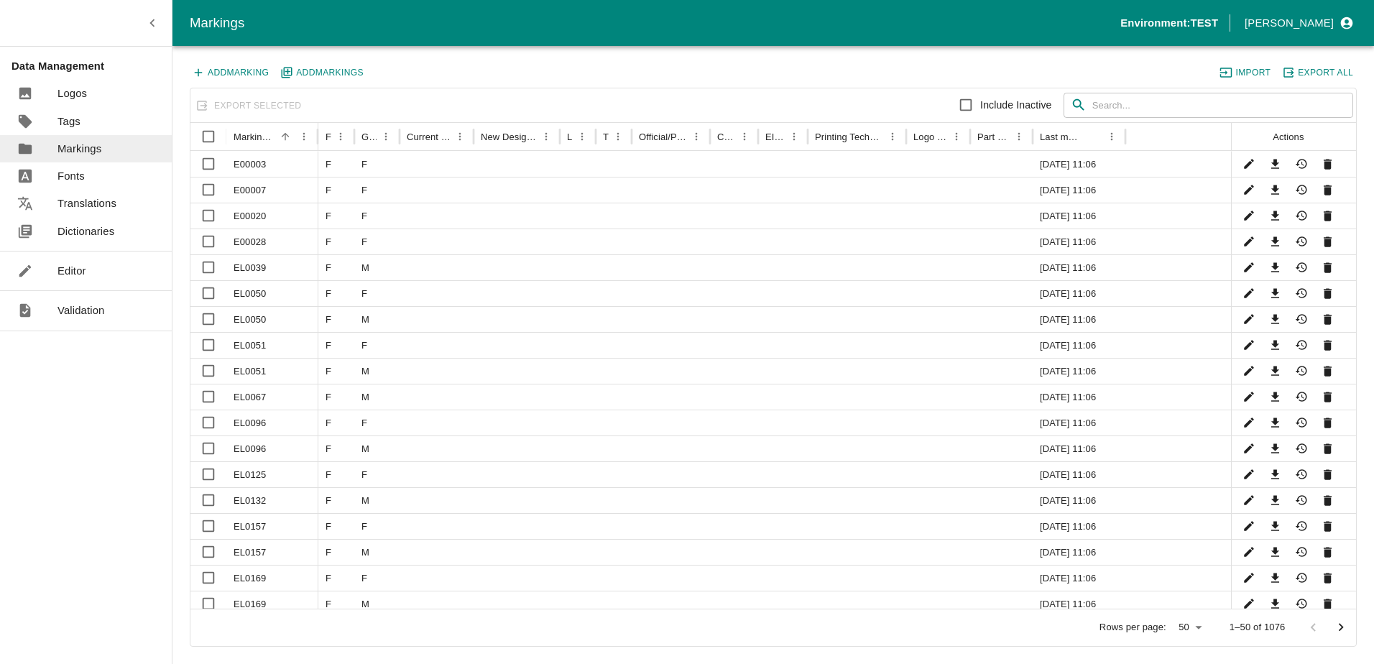
click at [85, 227] on p "Dictionaries" at bounding box center [85, 231] width 57 height 16
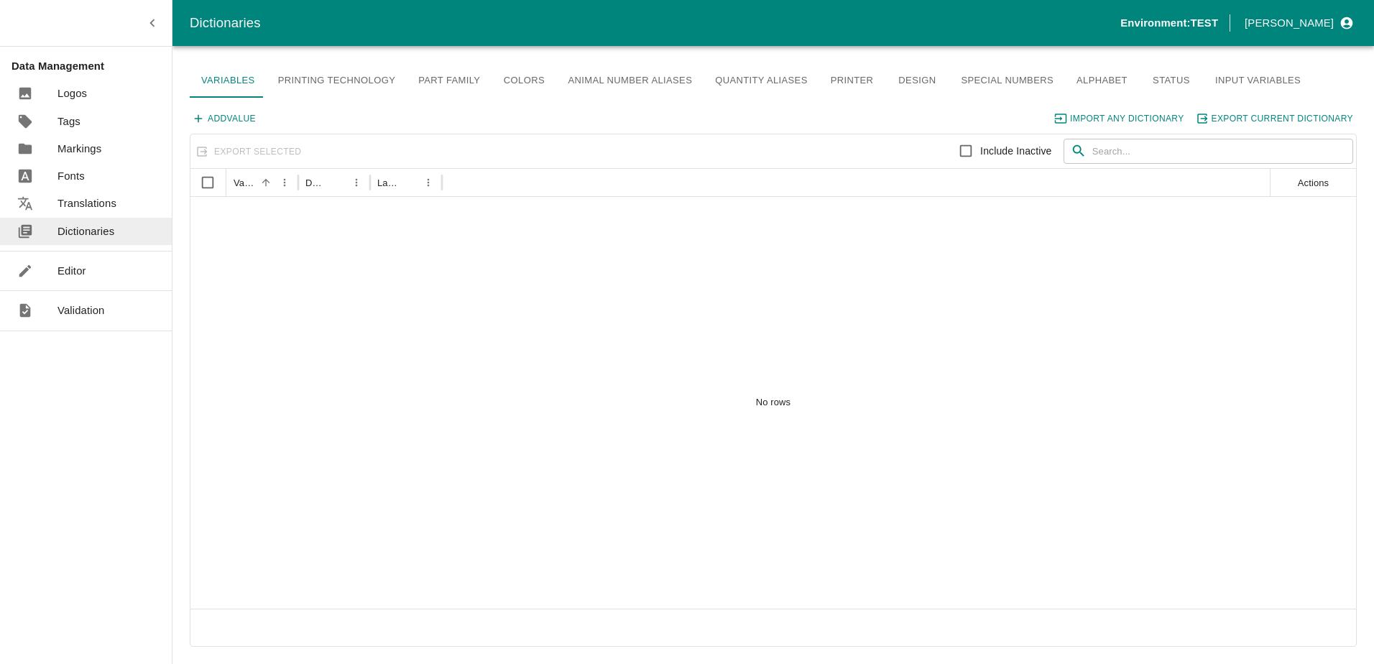
click at [90, 254] on ul "Editor" at bounding box center [86, 270] width 172 height 39
click at [39, 282] on link "Editor" at bounding box center [86, 270] width 172 height 27
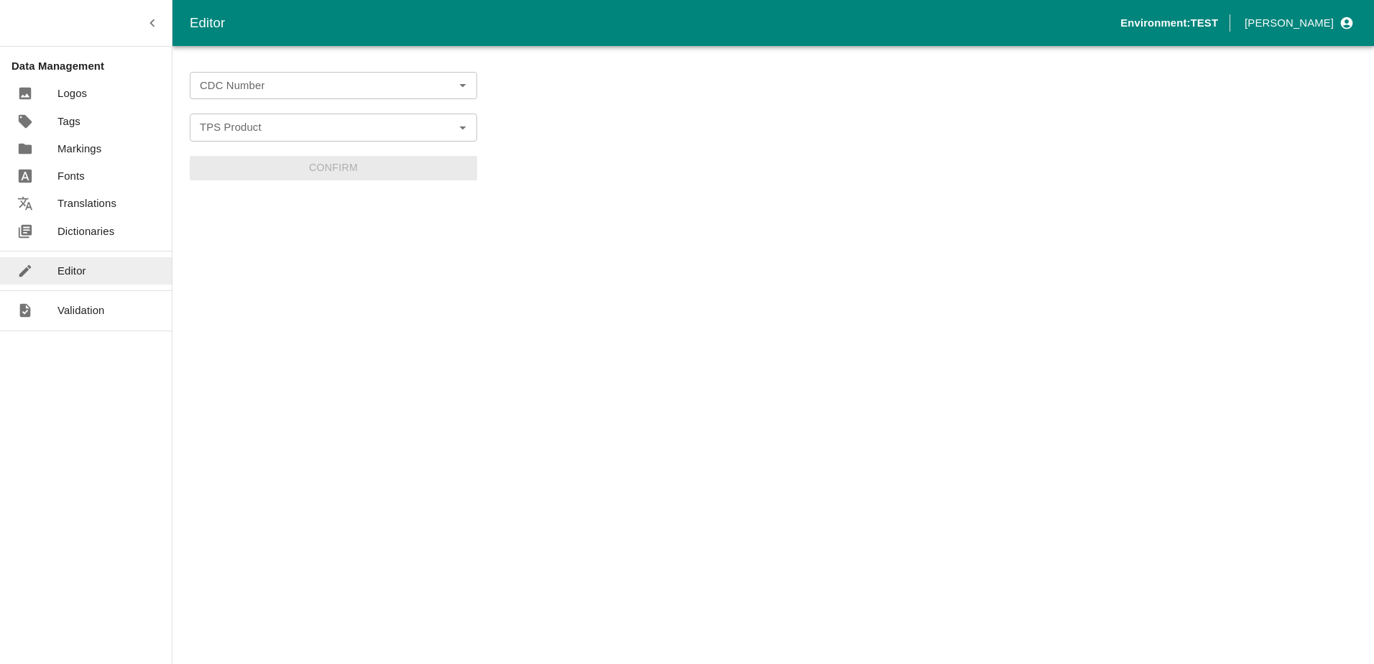
click at [236, 93] on input "CDC Number" at bounding box center [321, 85] width 255 height 19
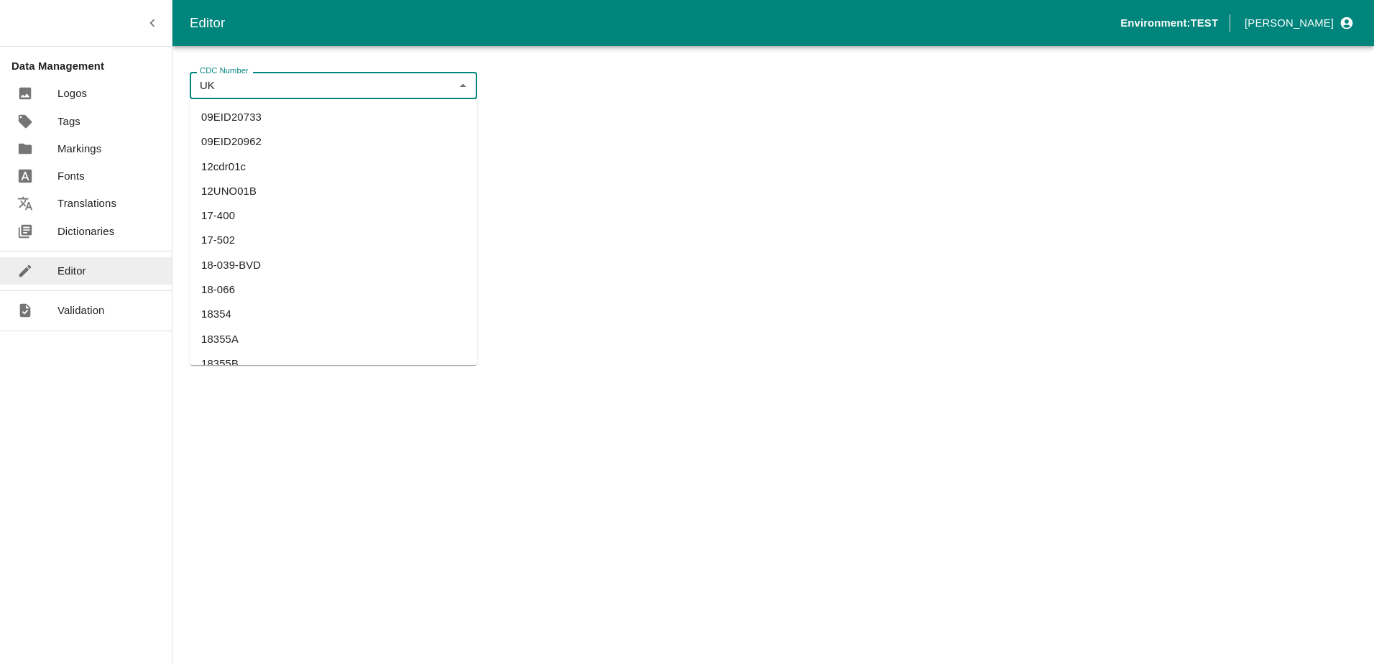
type input "UK"
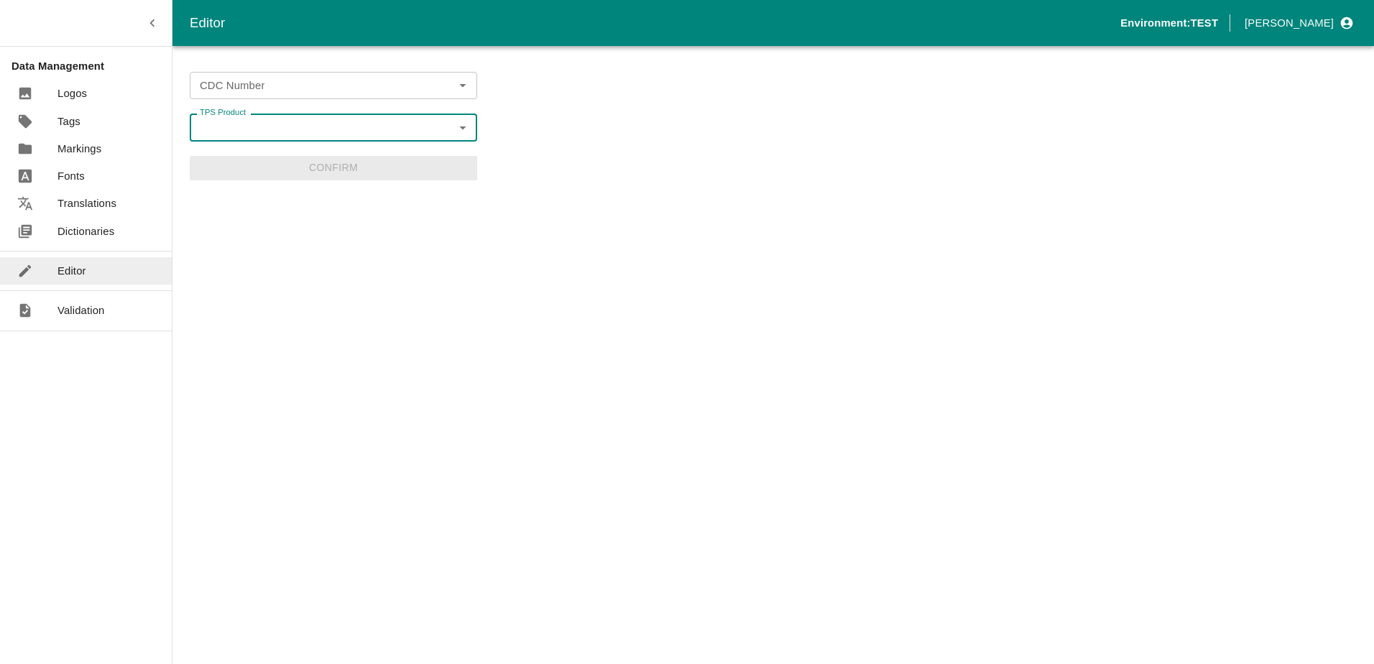
click at [254, 86] on input "CDC Number" at bounding box center [321, 85] width 255 height 19
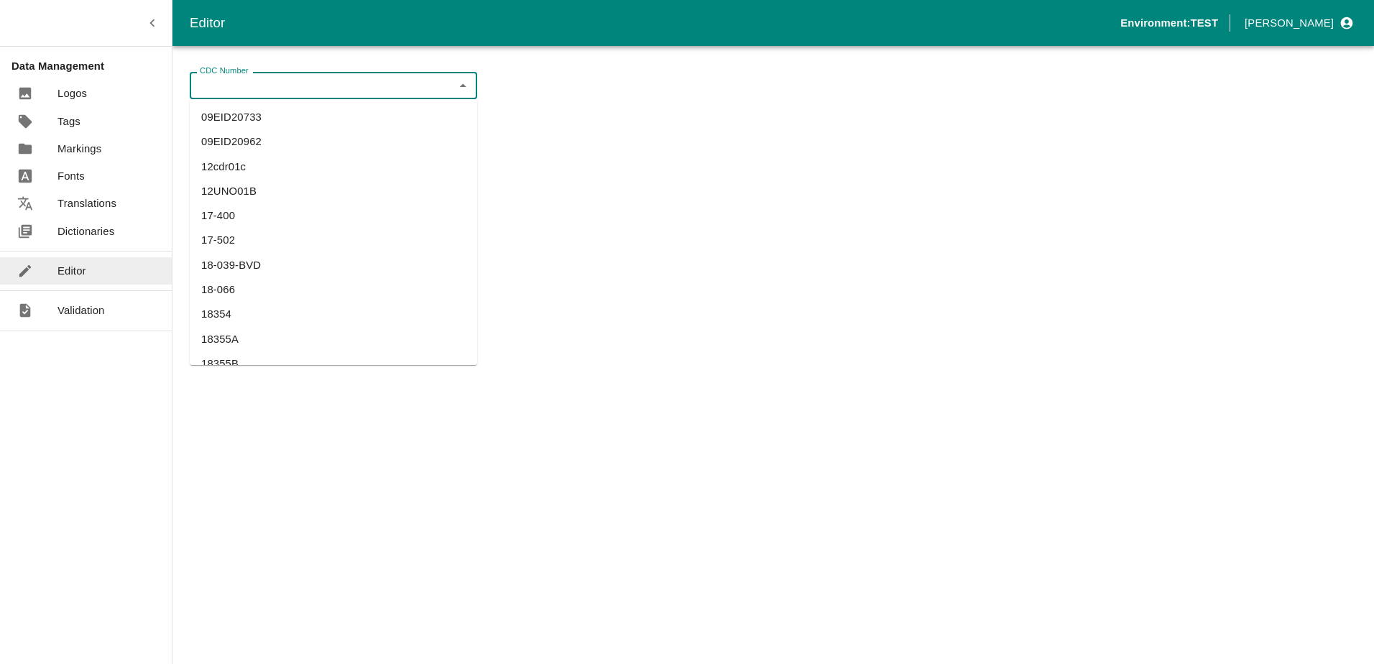
type input "U"
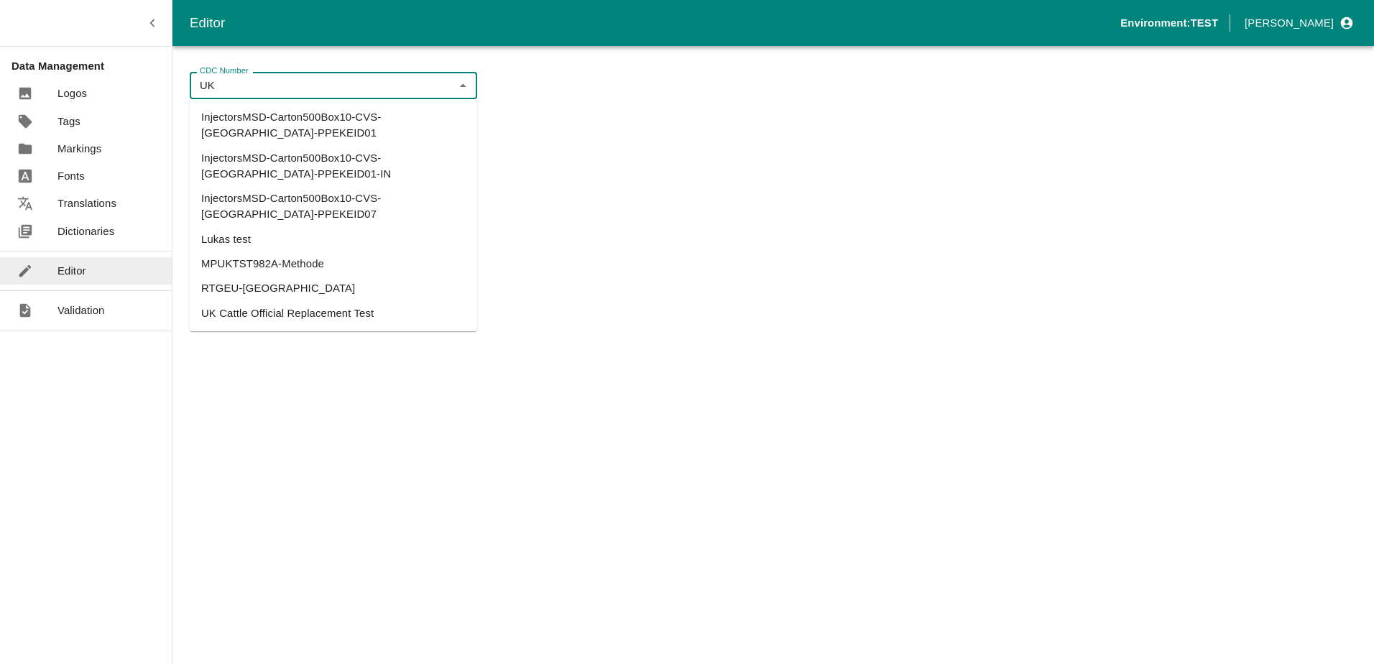
click at [258, 301] on li "UK Cattle Official Replacement Test" at bounding box center [333, 313] width 287 height 24
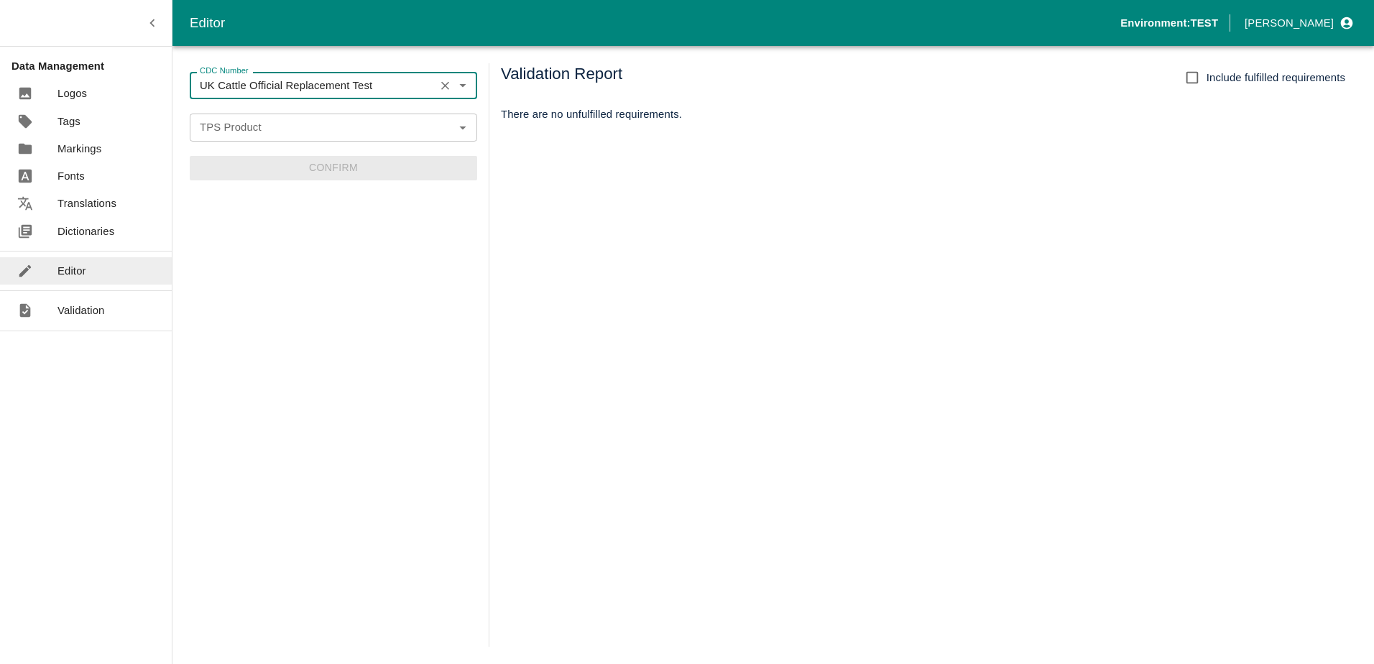
click at [253, 140] on div "TPS Product" at bounding box center [333, 127] width 287 height 27
type input "UK Cattle Official Replacement Test"
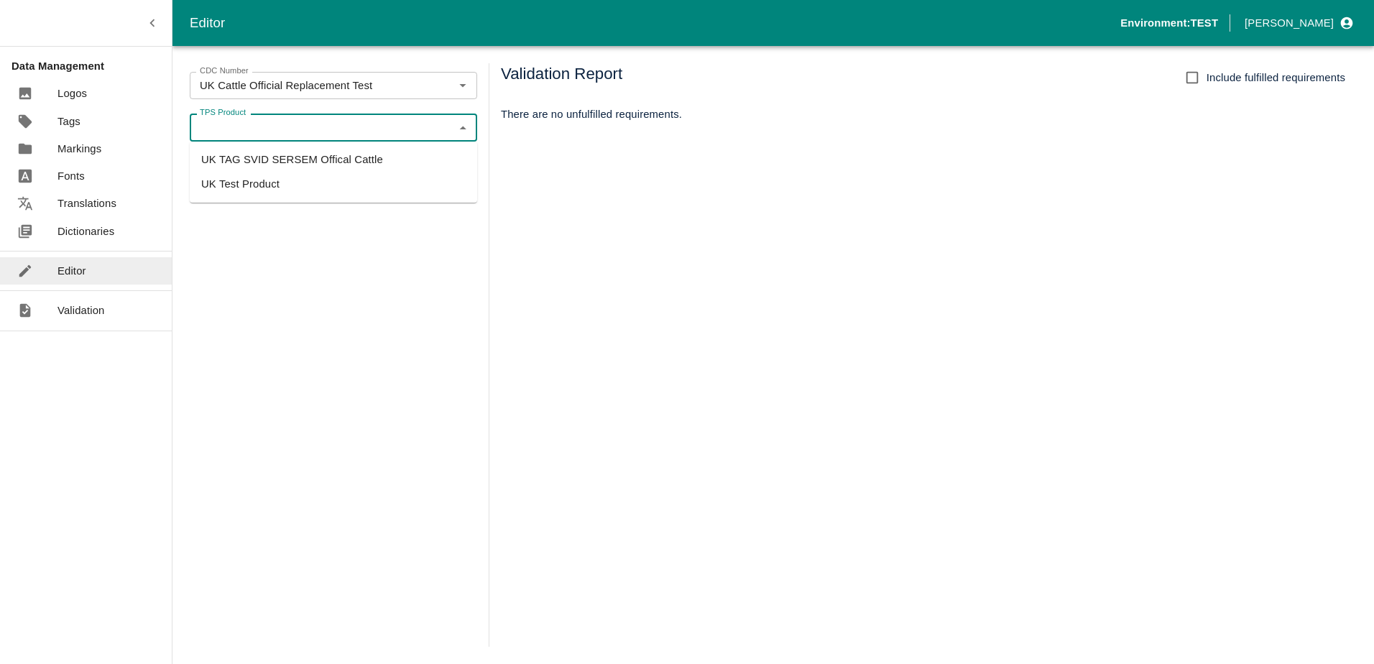
click at [261, 157] on li "UK TAG SVID SERSEM Offical Cattle" at bounding box center [333, 159] width 287 height 24
type input "UK TAG SVID SERSEM Offical Cattle"
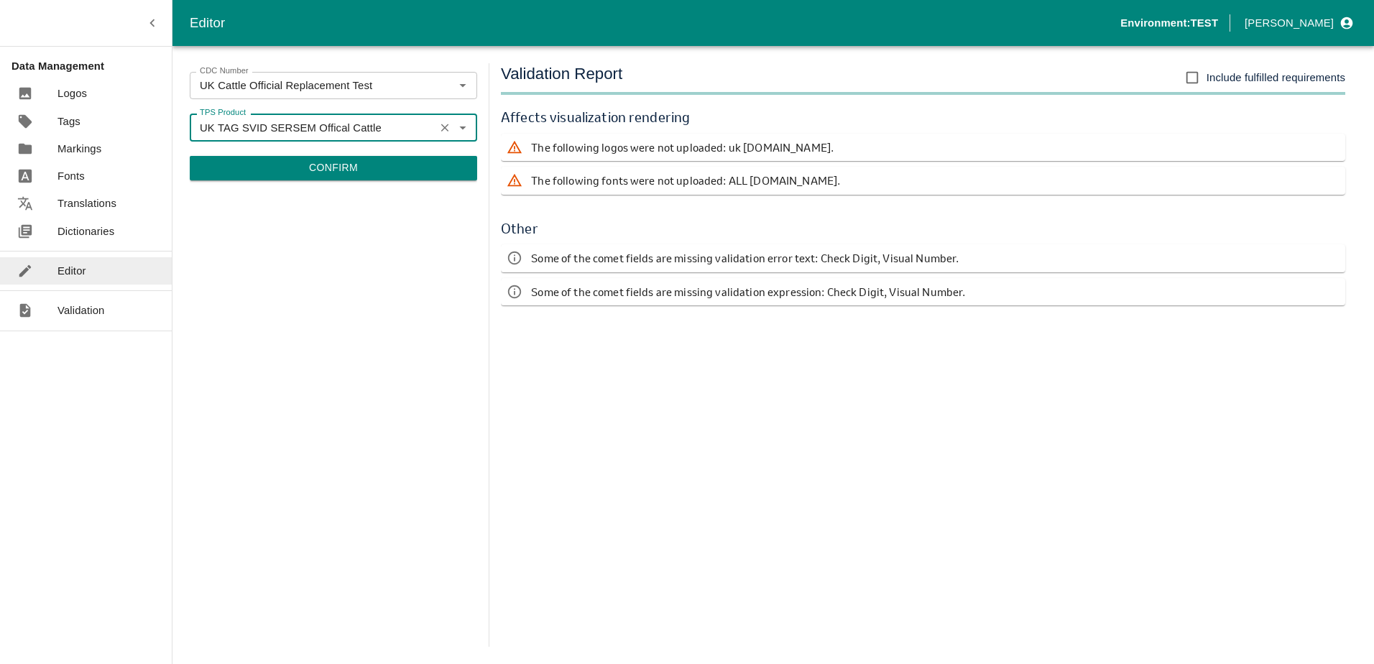
click at [294, 174] on button "Confirm" at bounding box center [333, 168] width 287 height 24
